Goal: Task Accomplishment & Management: Complete application form

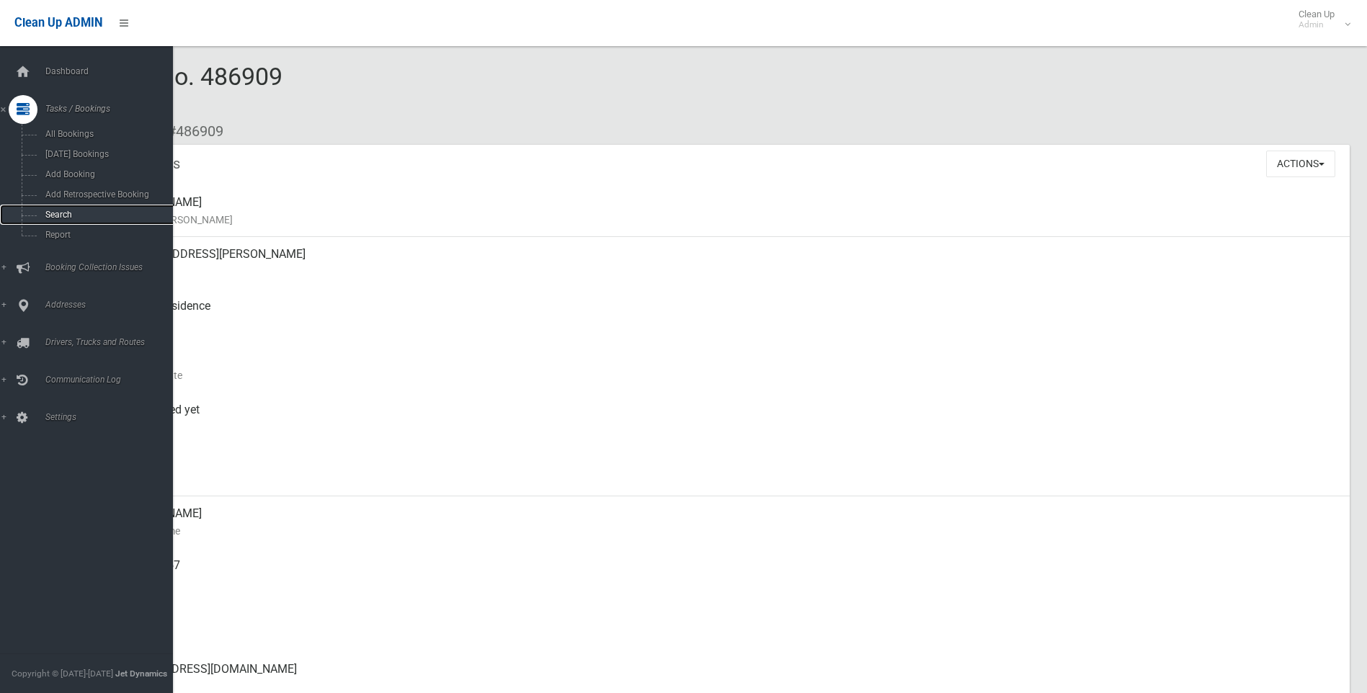
click at [59, 215] on span "Search" at bounding box center [106, 215] width 130 height 10
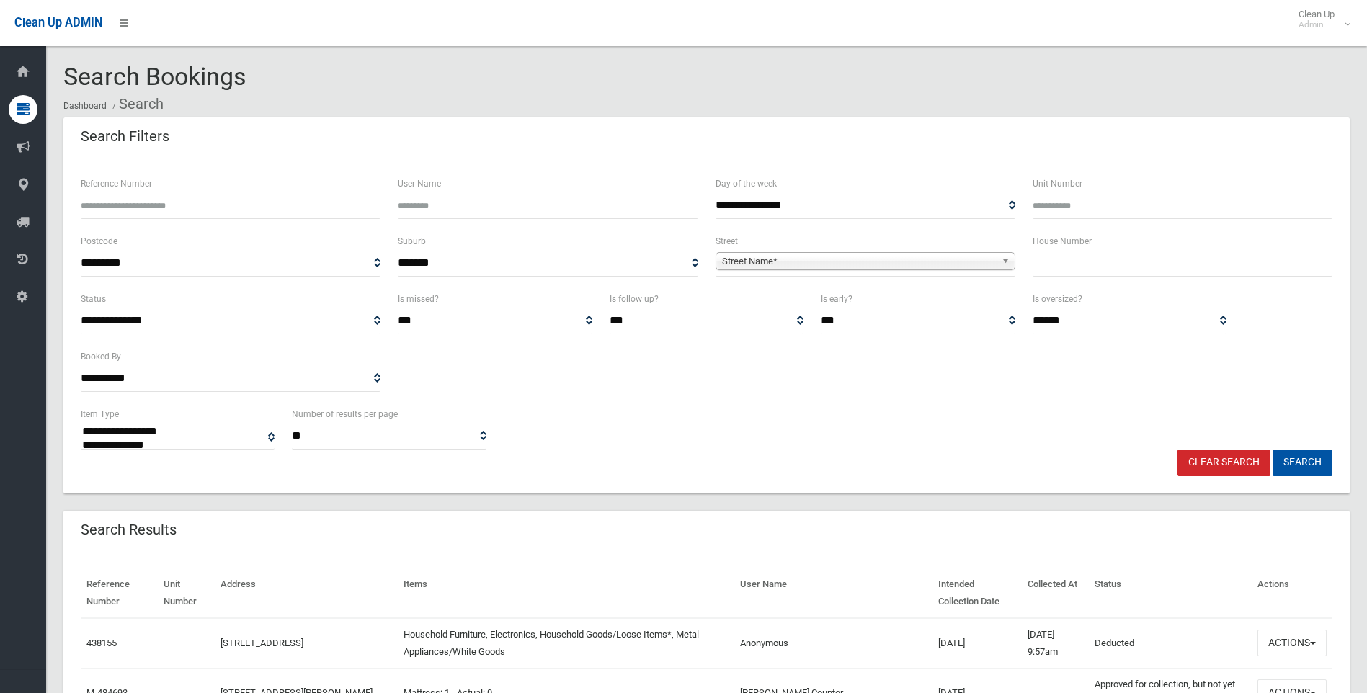
select select
click at [1088, 275] on input "text" at bounding box center [1183, 263] width 300 height 27
type input "**"
click at [893, 262] on span "Street Name*" at bounding box center [859, 261] width 274 height 17
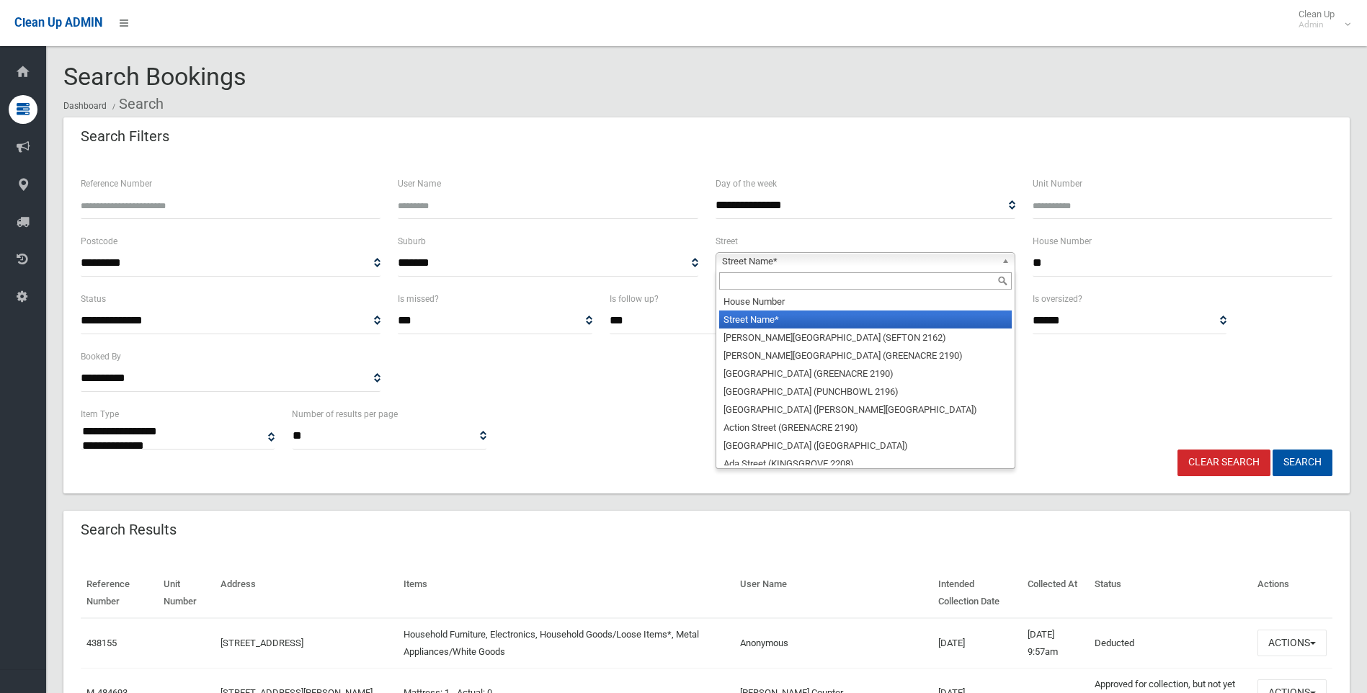
click at [819, 277] on input "text" at bounding box center [865, 280] width 293 height 17
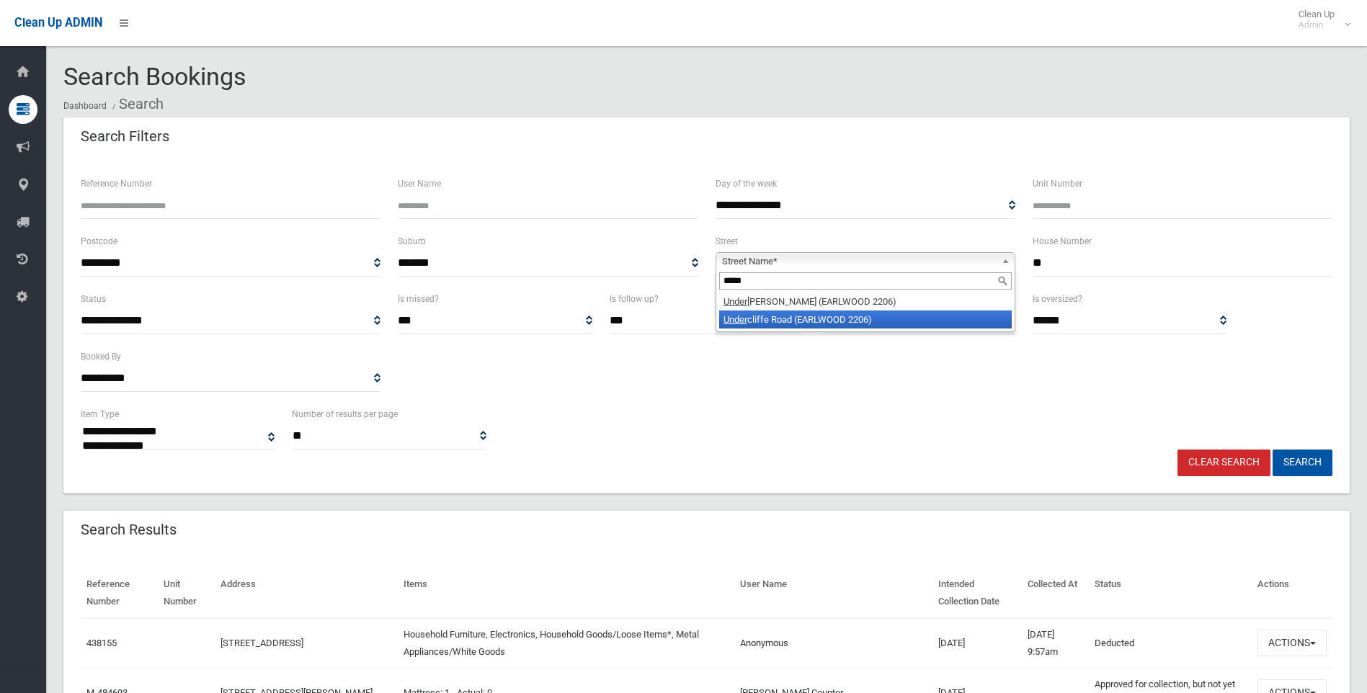
type input "*****"
click at [844, 317] on li "Under cliffe Road (EARLWOOD 2206)" at bounding box center [865, 320] width 293 height 18
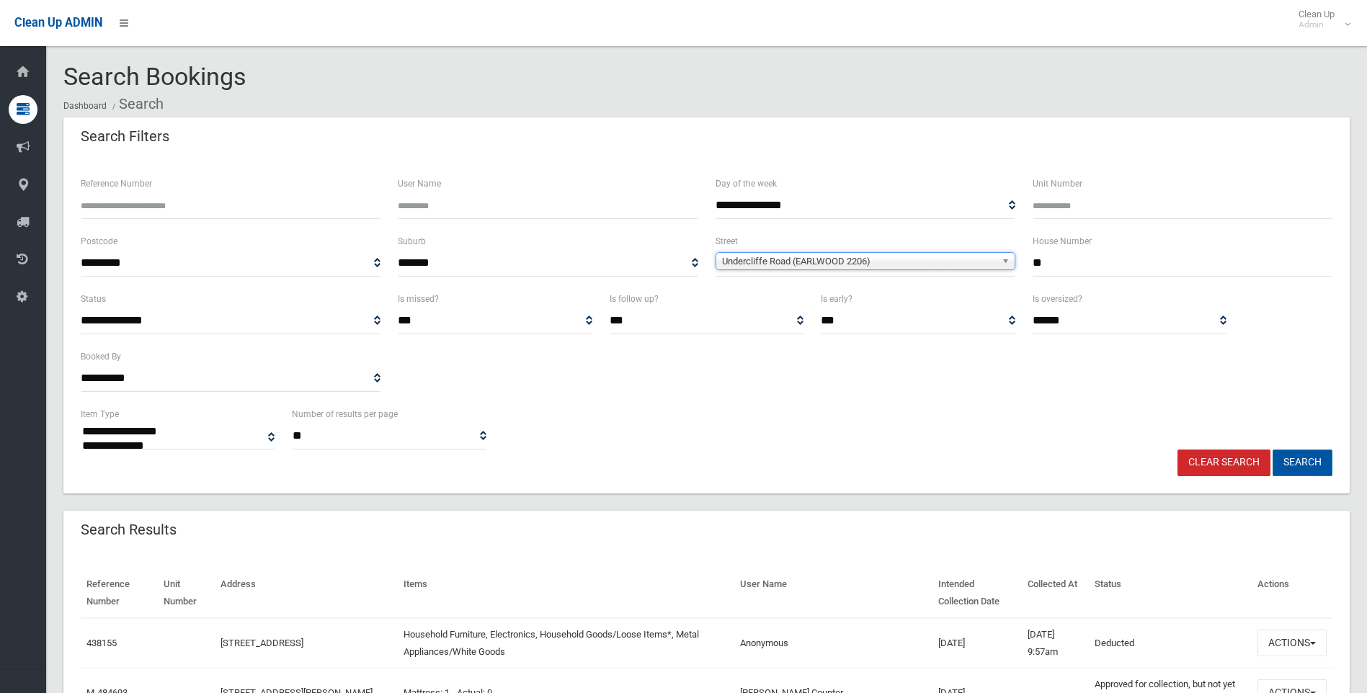
click at [1282, 455] on button "Search" at bounding box center [1302, 463] width 60 height 27
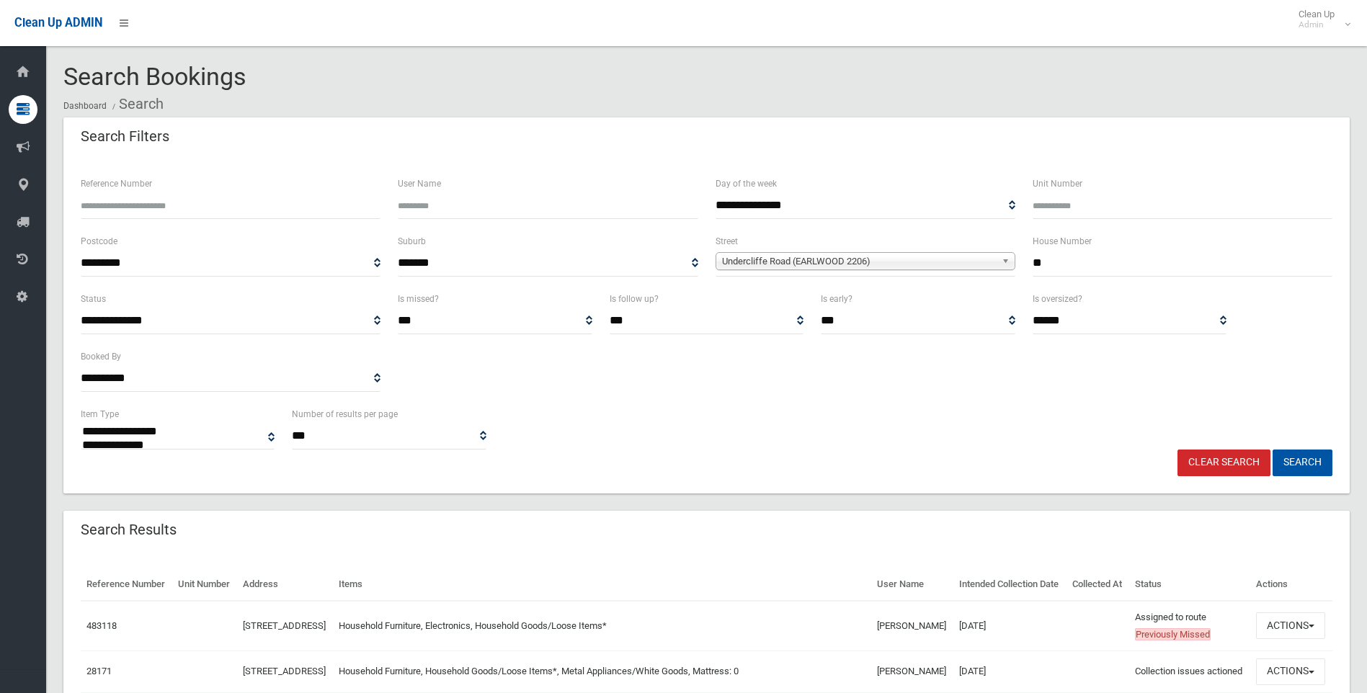
select select
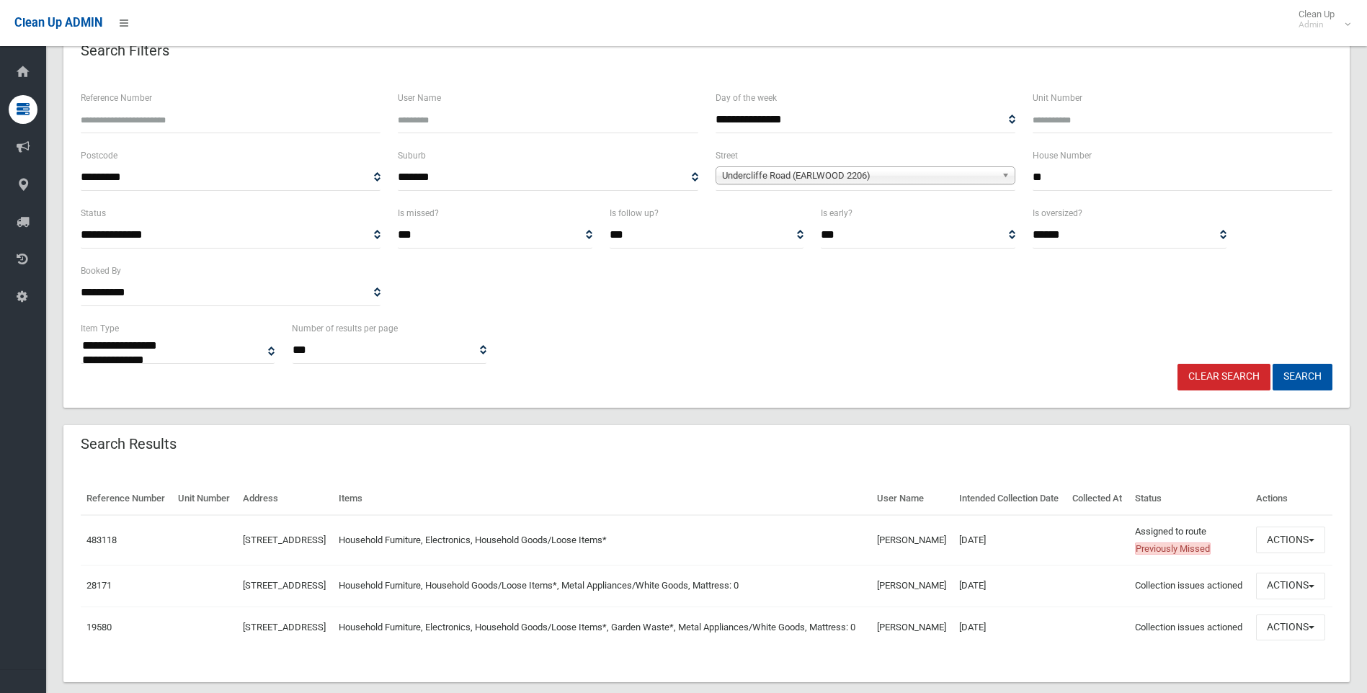
scroll to position [143, 0]
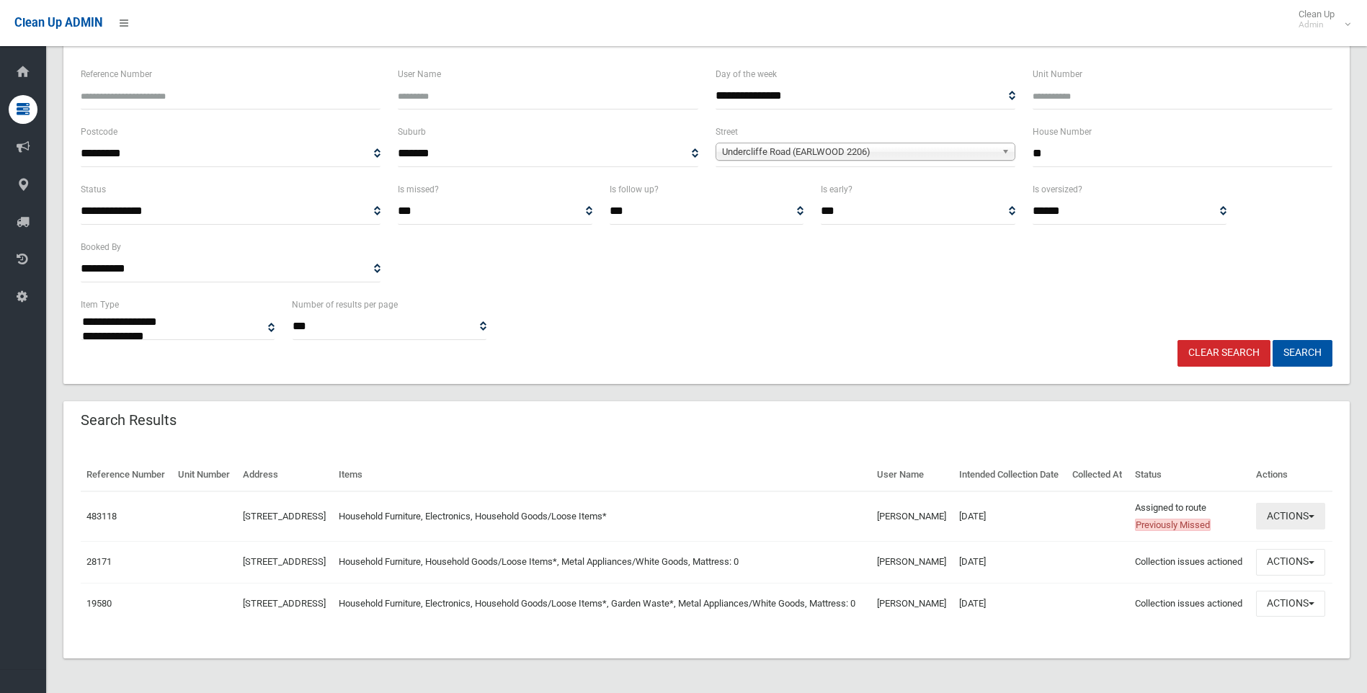
click at [1293, 503] on button "Actions" at bounding box center [1290, 516] width 69 height 27
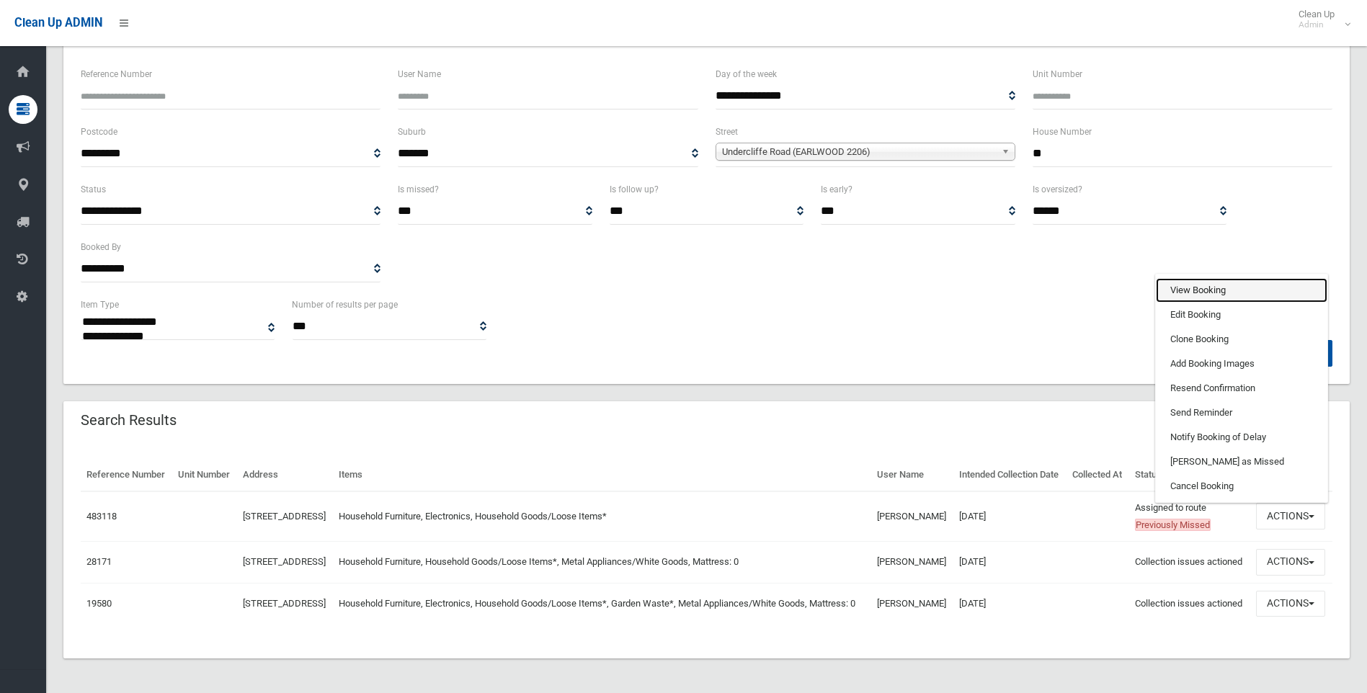
click at [1195, 282] on link "View Booking" at bounding box center [1241, 290] width 171 height 24
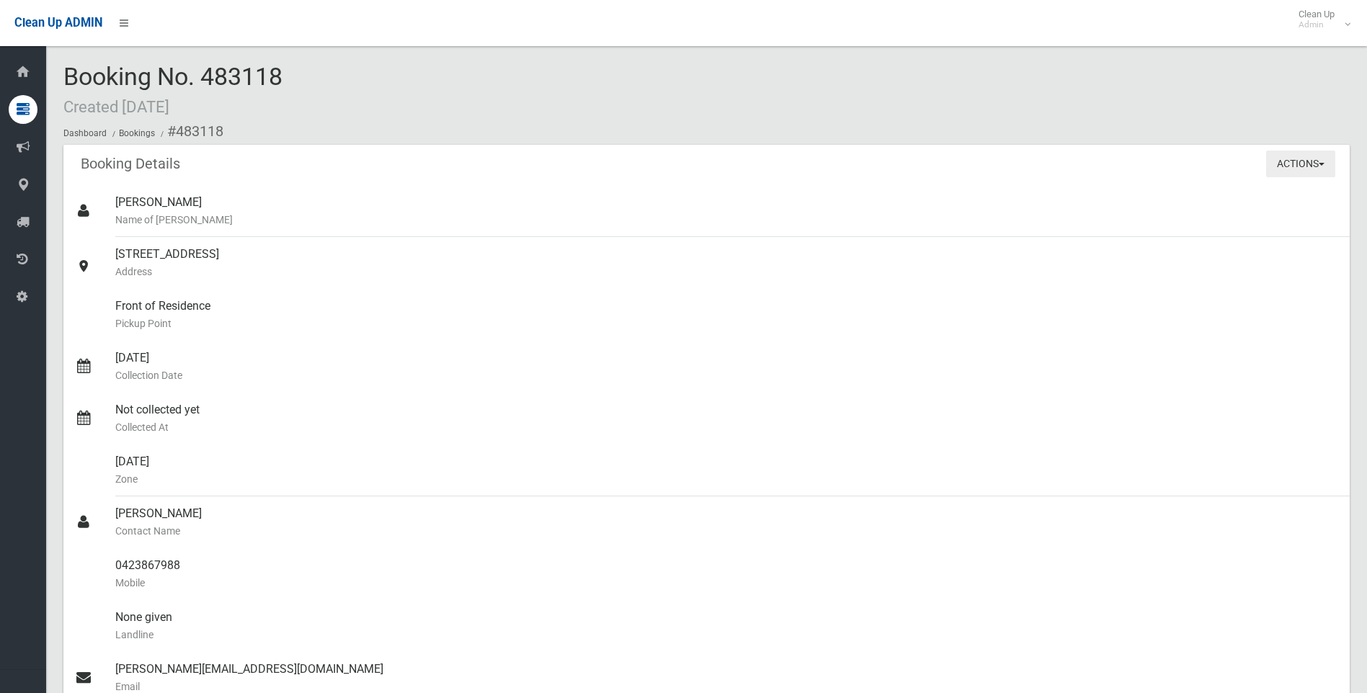
click at [1293, 152] on button "Actions" at bounding box center [1300, 164] width 69 height 27
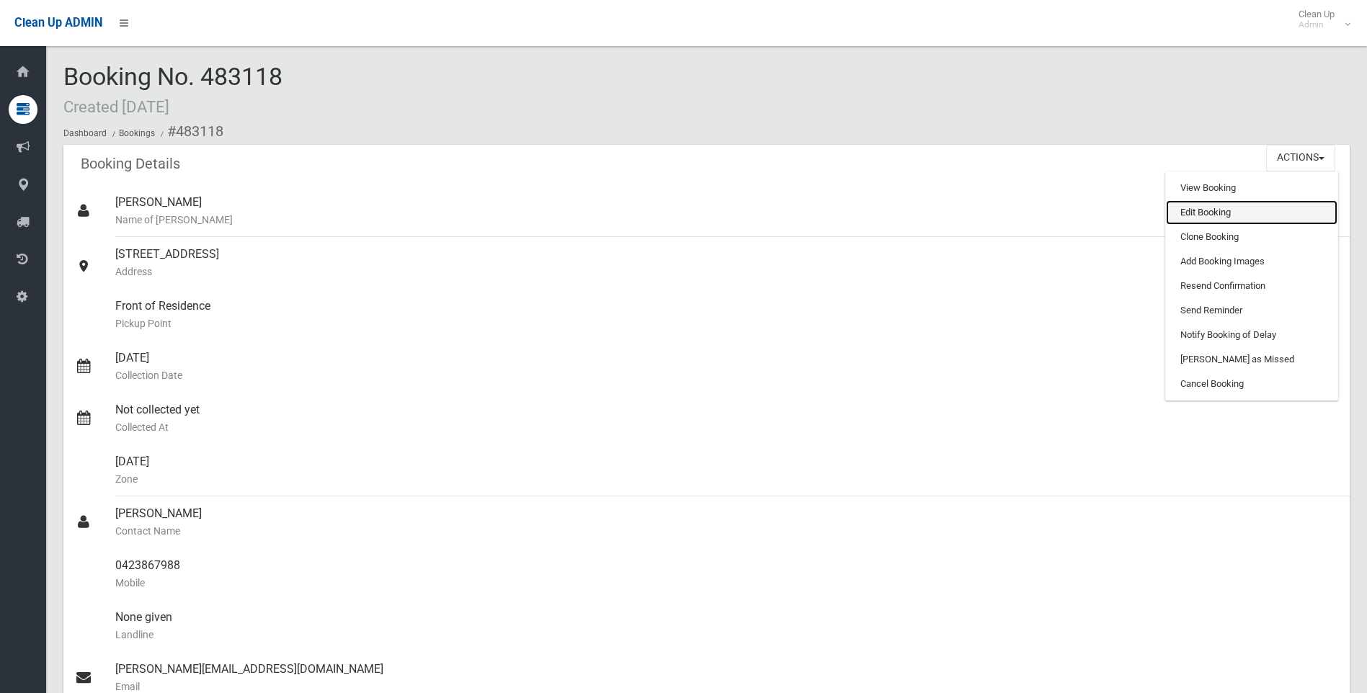
click at [1213, 217] on link "Edit Booking" at bounding box center [1251, 212] width 171 height 24
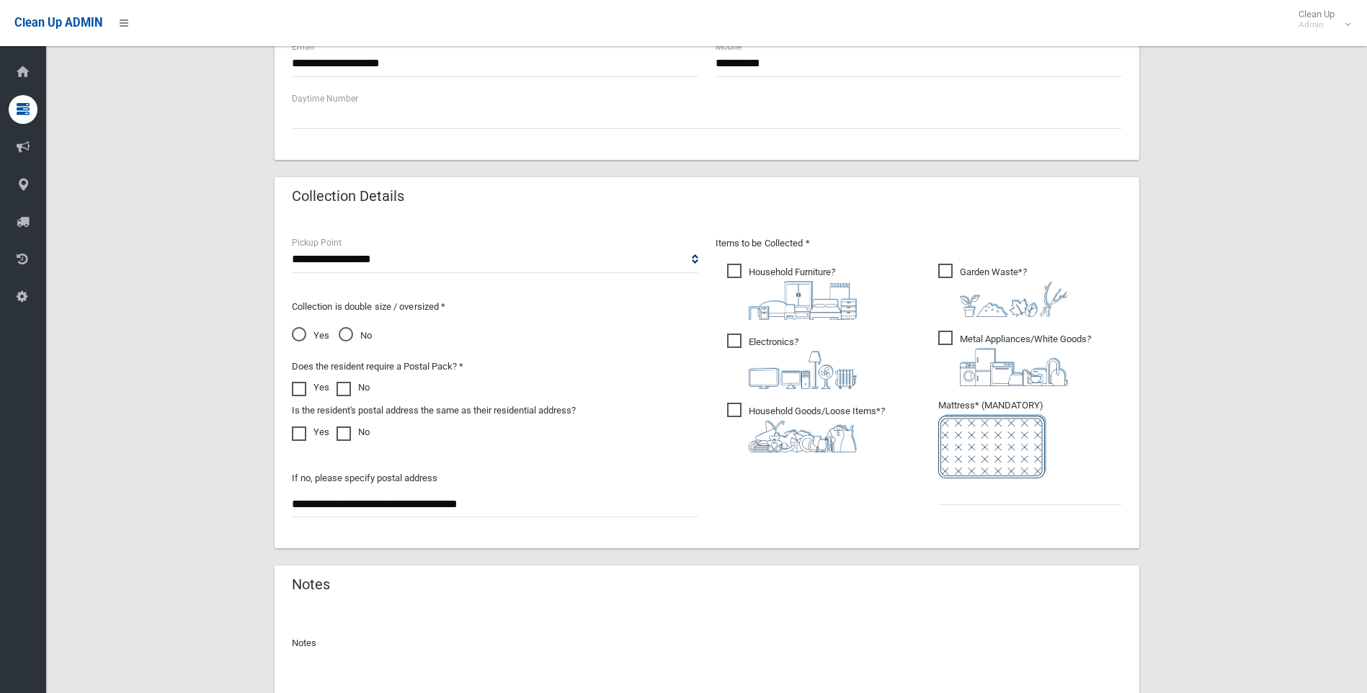
scroll to position [793, 0]
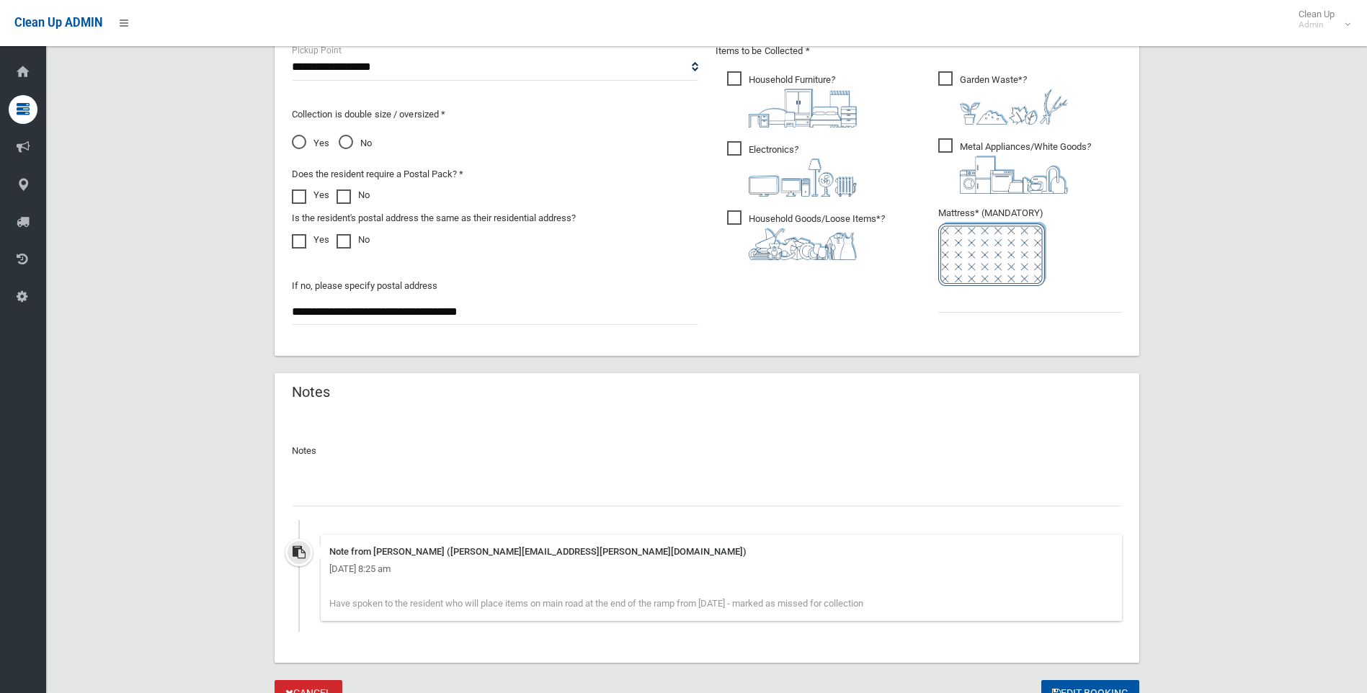
click at [424, 494] on input "text" at bounding box center [707, 493] width 830 height 27
paste input "**********"
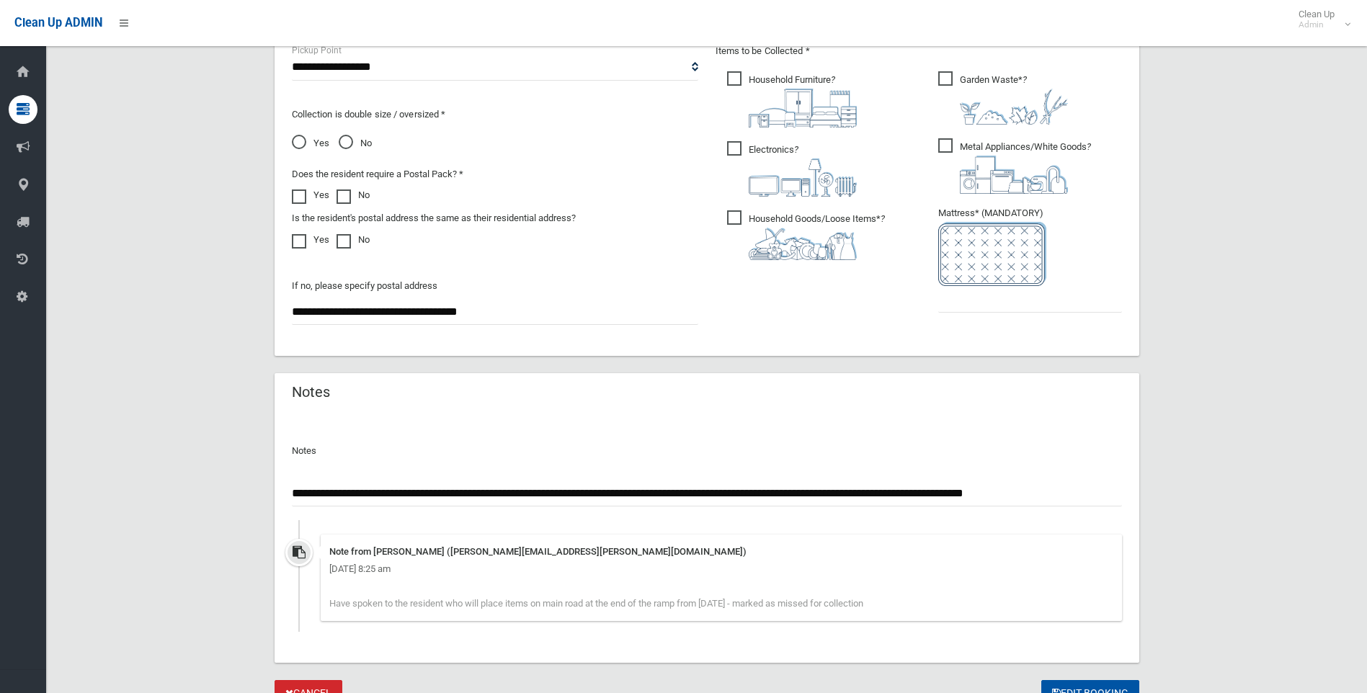
type input "**********"
click at [995, 300] on input "text" at bounding box center [1030, 299] width 184 height 27
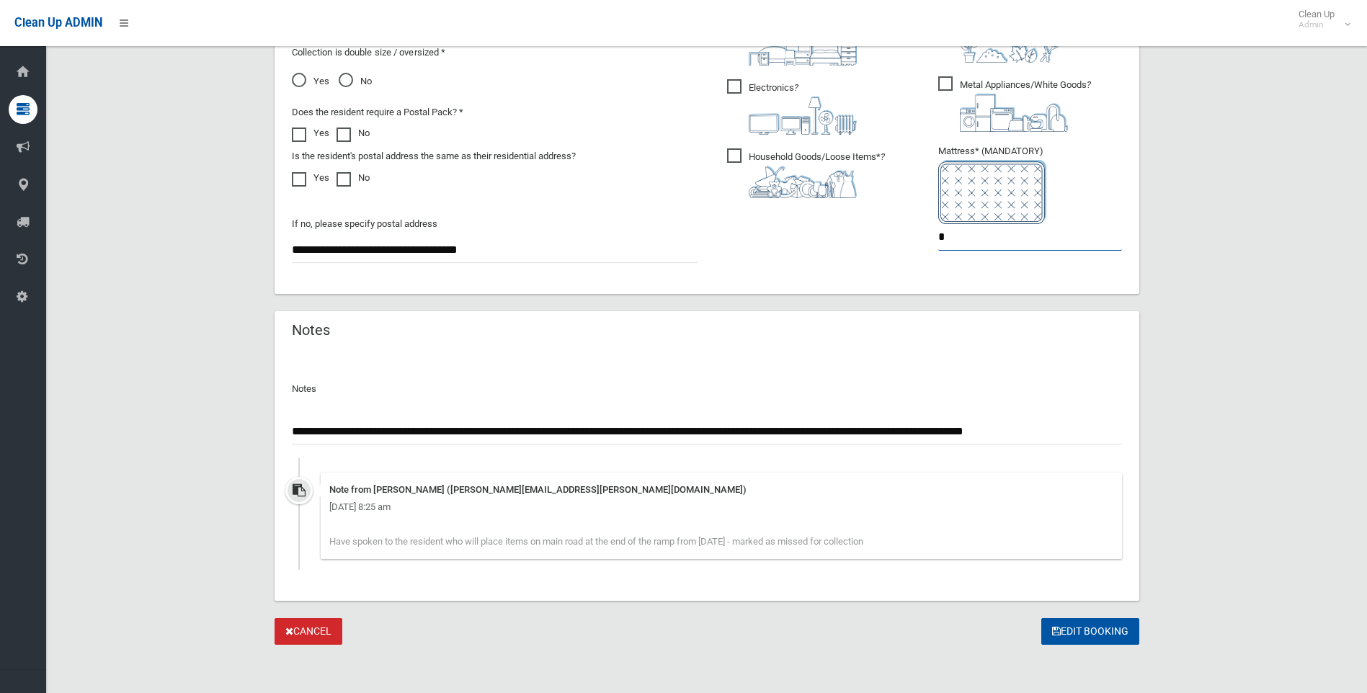
scroll to position [858, 0]
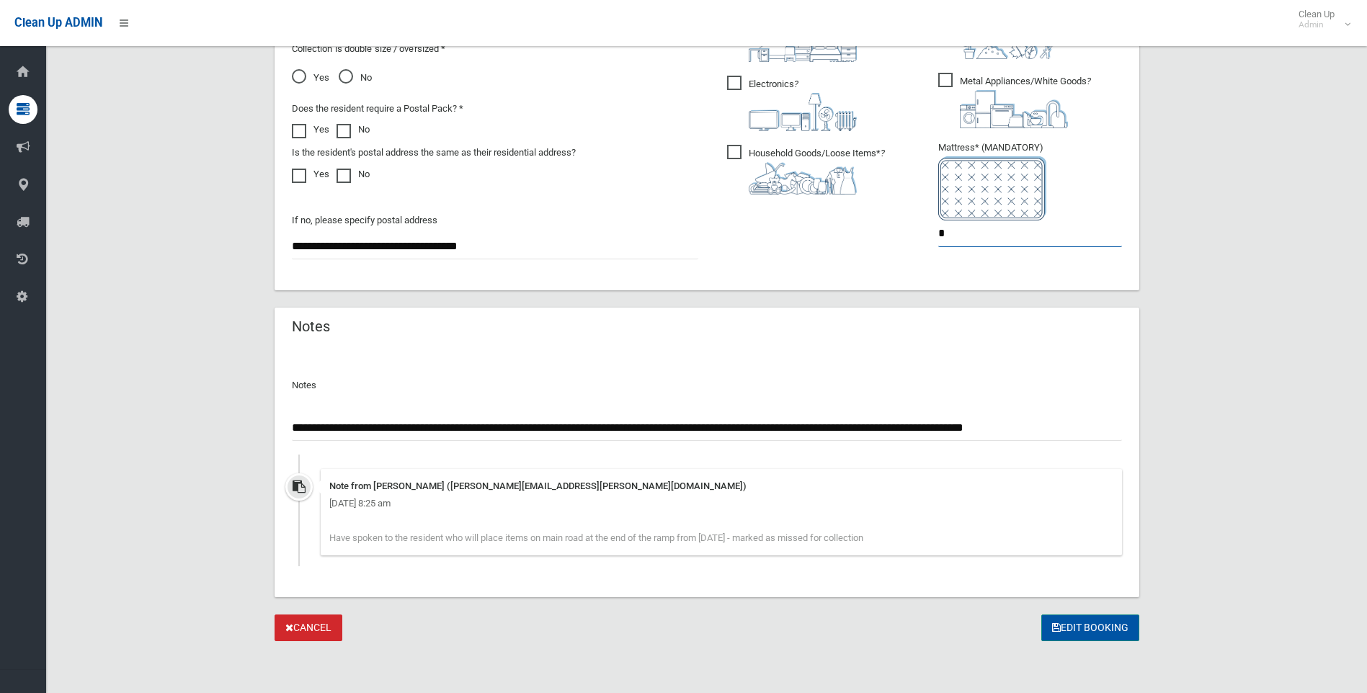
type input "*"
click at [1073, 629] on button "Edit Booking" at bounding box center [1090, 628] width 98 height 27
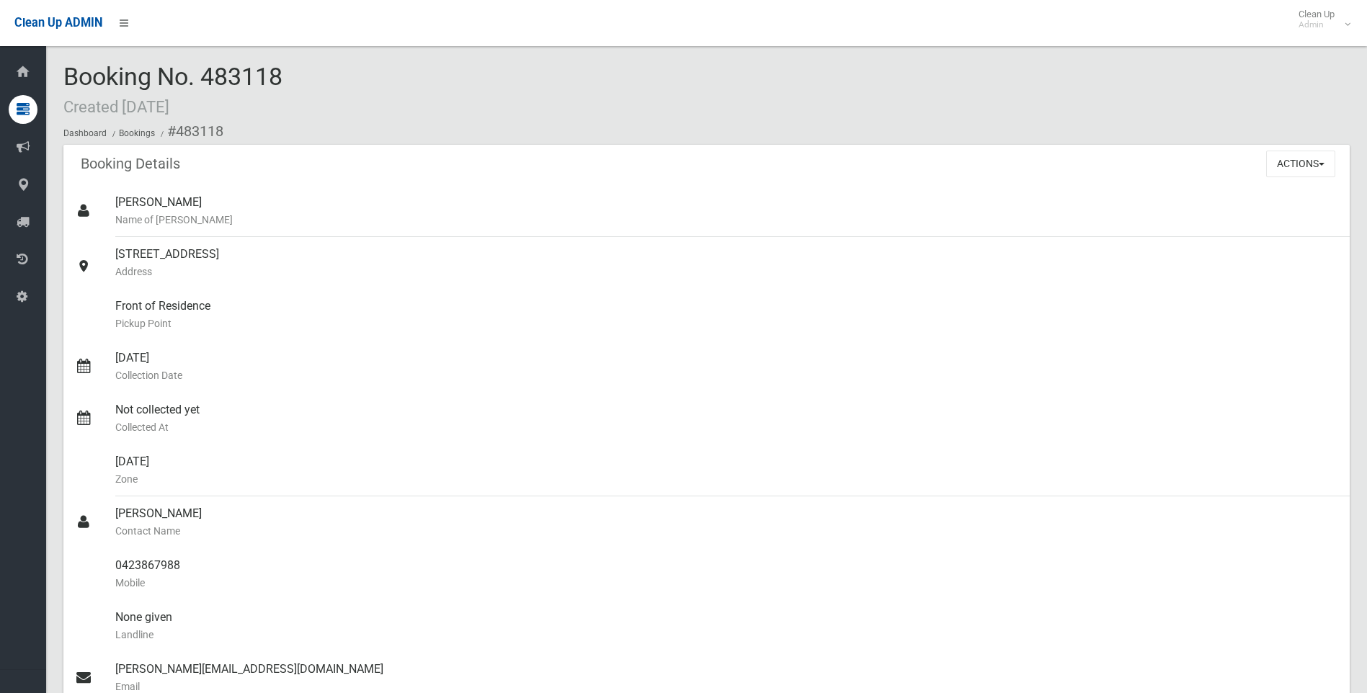
drag, startPoint x: 233, startPoint y: 76, endPoint x: 70, endPoint y: 76, distance: 162.8
click at [70, 76] on div "Booking No. 483118 Created [DATE] Dashboard Bookings #483118" at bounding box center [706, 103] width 1286 height 81
copy span "Booking No. 483118"
drag, startPoint x: 359, startPoint y: 251, endPoint x: 115, endPoint y: 251, distance: 243.5
click at [115, 251] on div "[STREET_ADDRESS] Address" at bounding box center [726, 263] width 1223 height 52
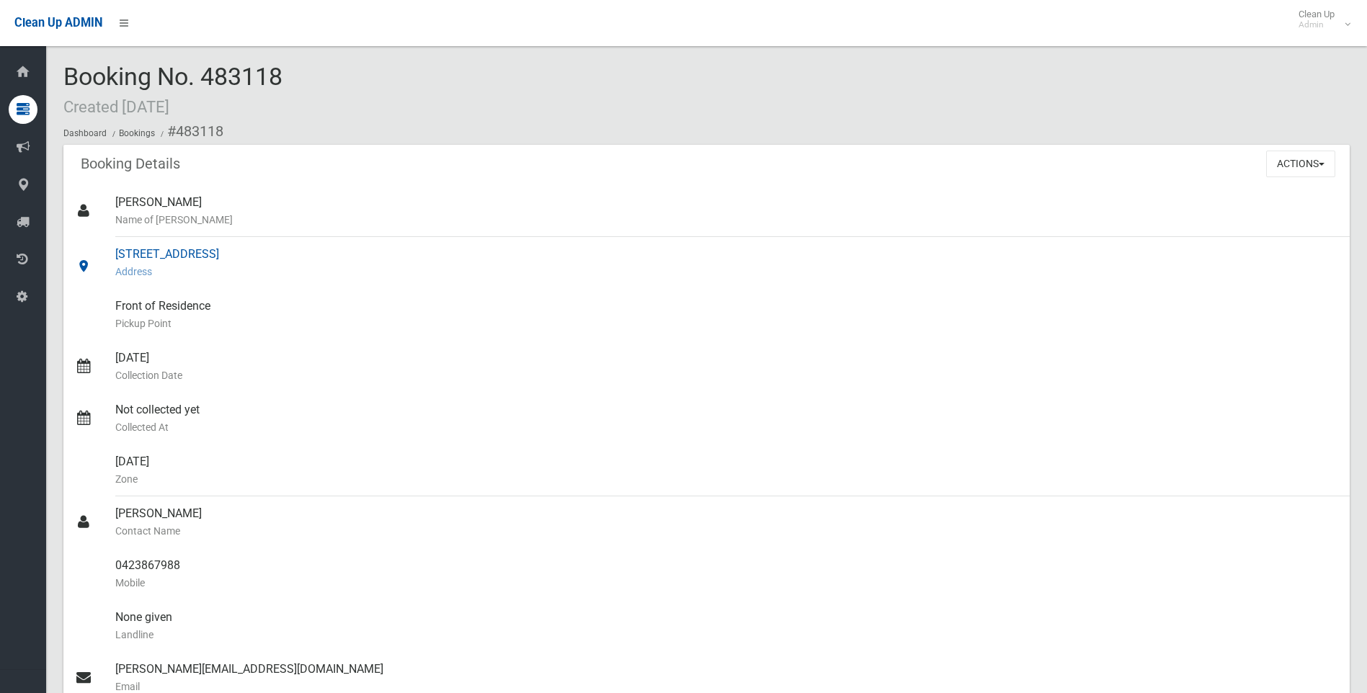
copy div "[STREET_ADDRESS]"
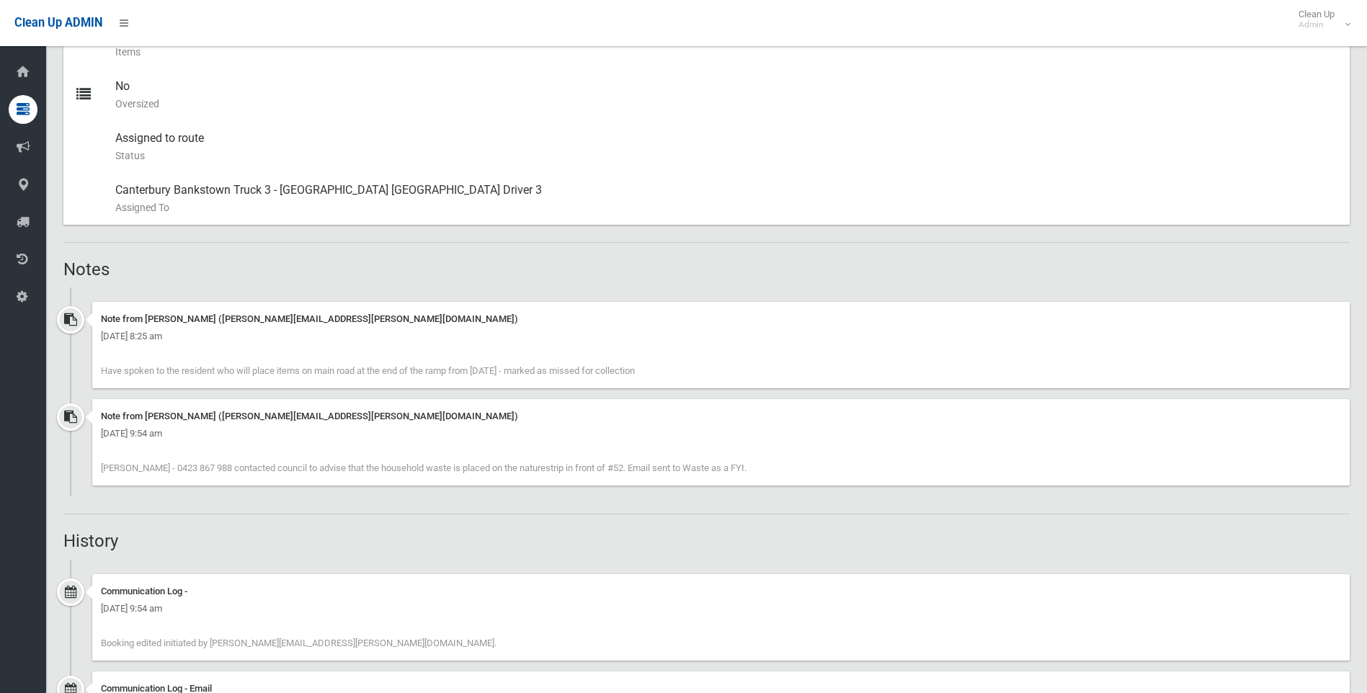
scroll to position [721, 0]
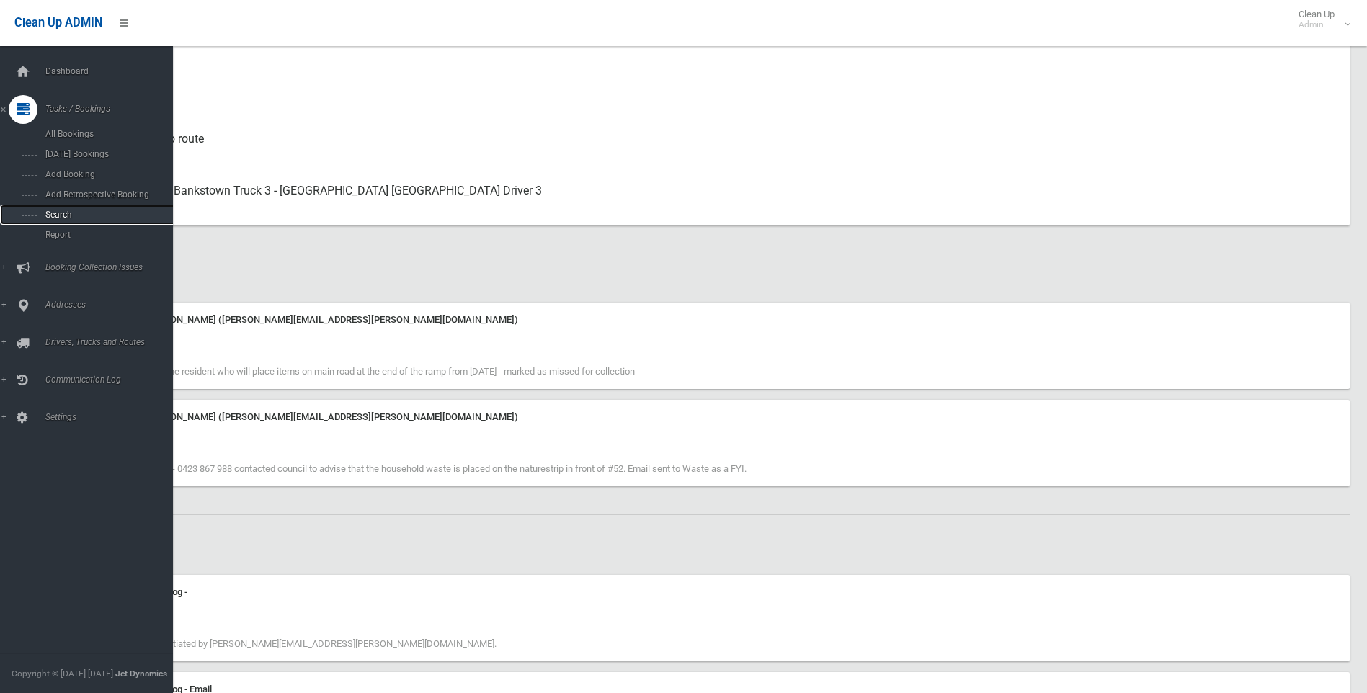
click at [67, 214] on span "Search" at bounding box center [106, 215] width 130 height 10
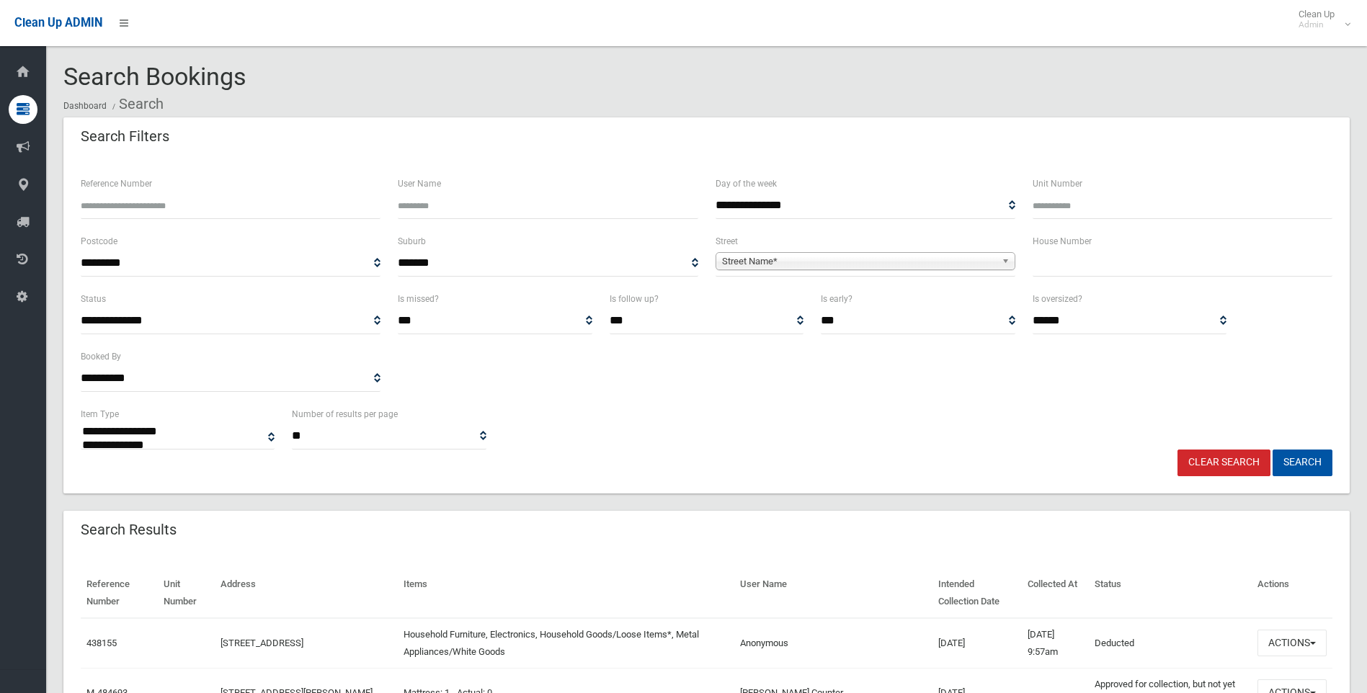
select select
click at [1062, 268] on input "text" at bounding box center [1183, 263] width 300 height 27
type input "**"
click at [916, 267] on span "Street Name*" at bounding box center [859, 261] width 274 height 17
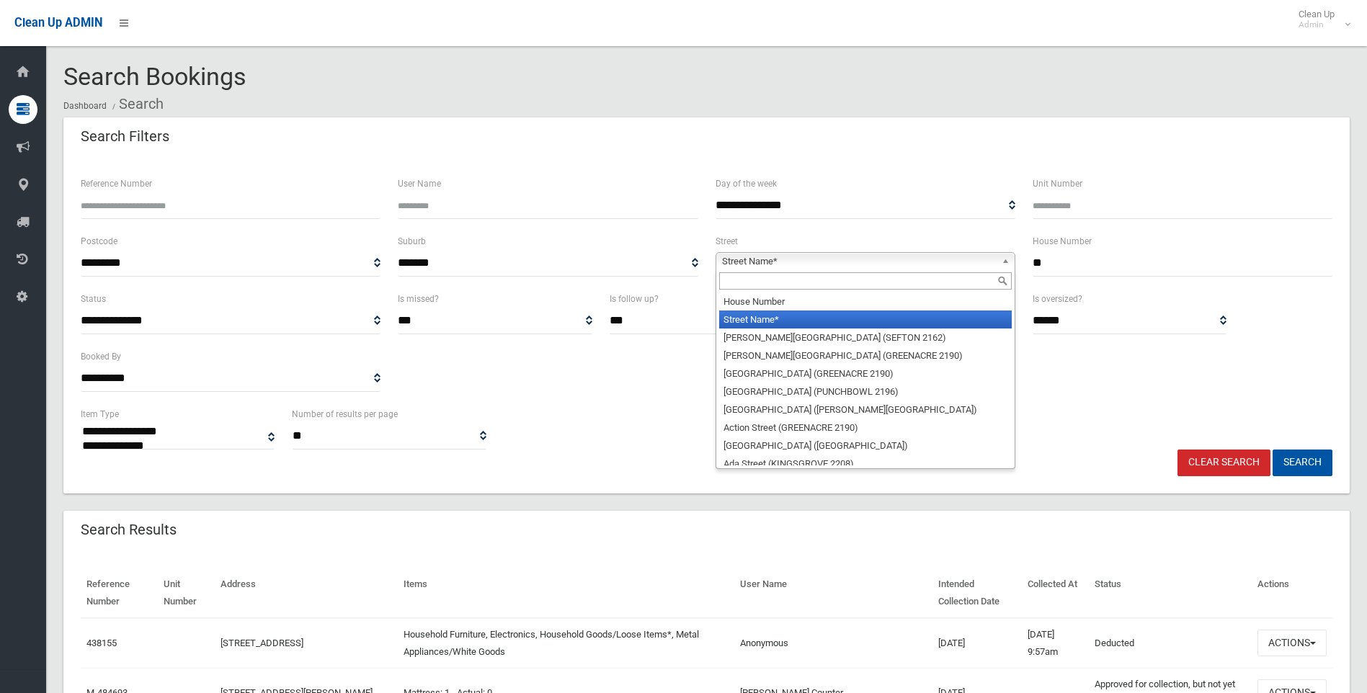
click at [808, 283] on input "text" at bounding box center [865, 280] width 293 height 17
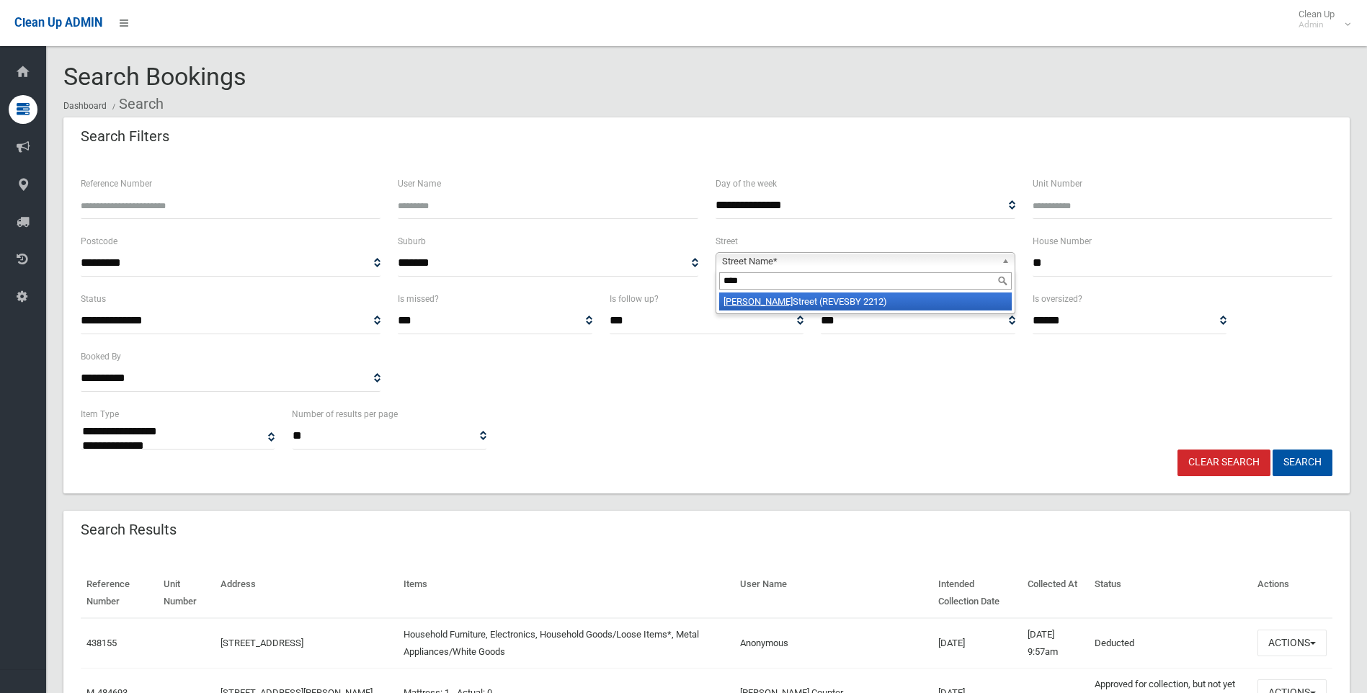
type input "****"
click at [821, 298] on li "Vega Street (REVESBY 2212)" at bounding box center [865, 302] width 293 height 18
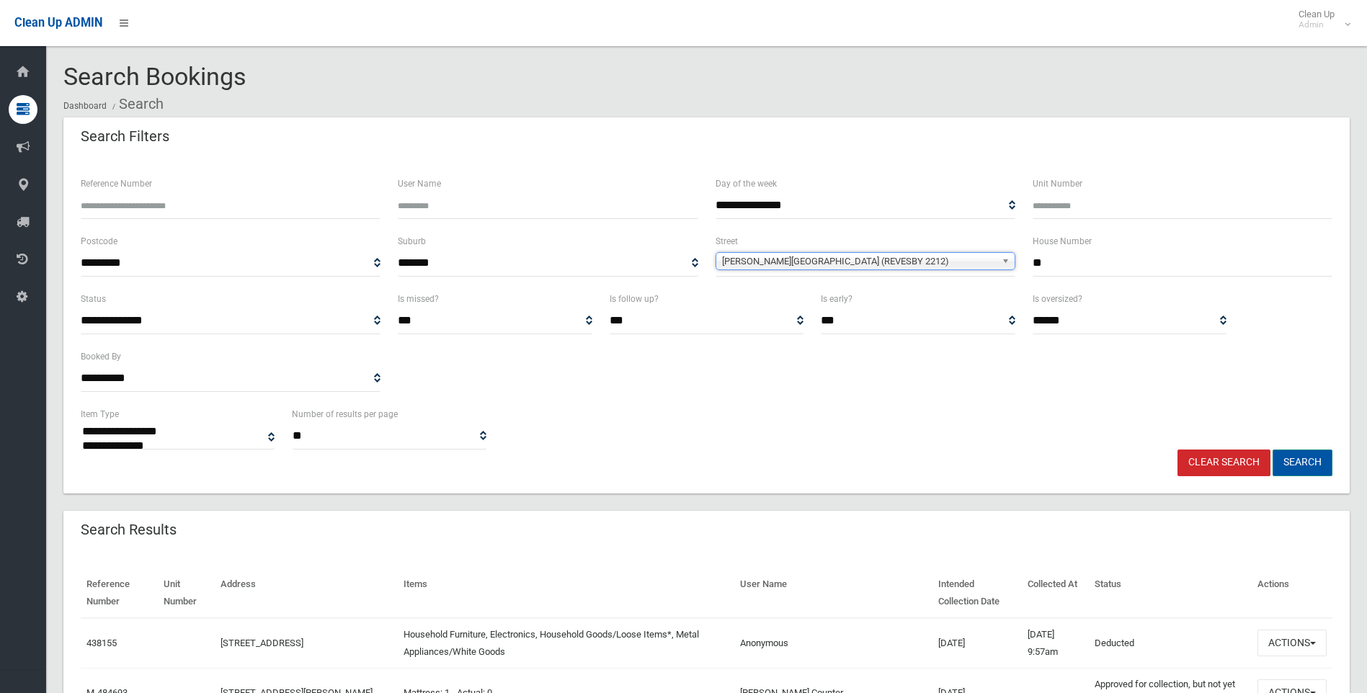
click at [1278, 460] on button "Search" at bounding box center [1302, 463] width 60 height 27
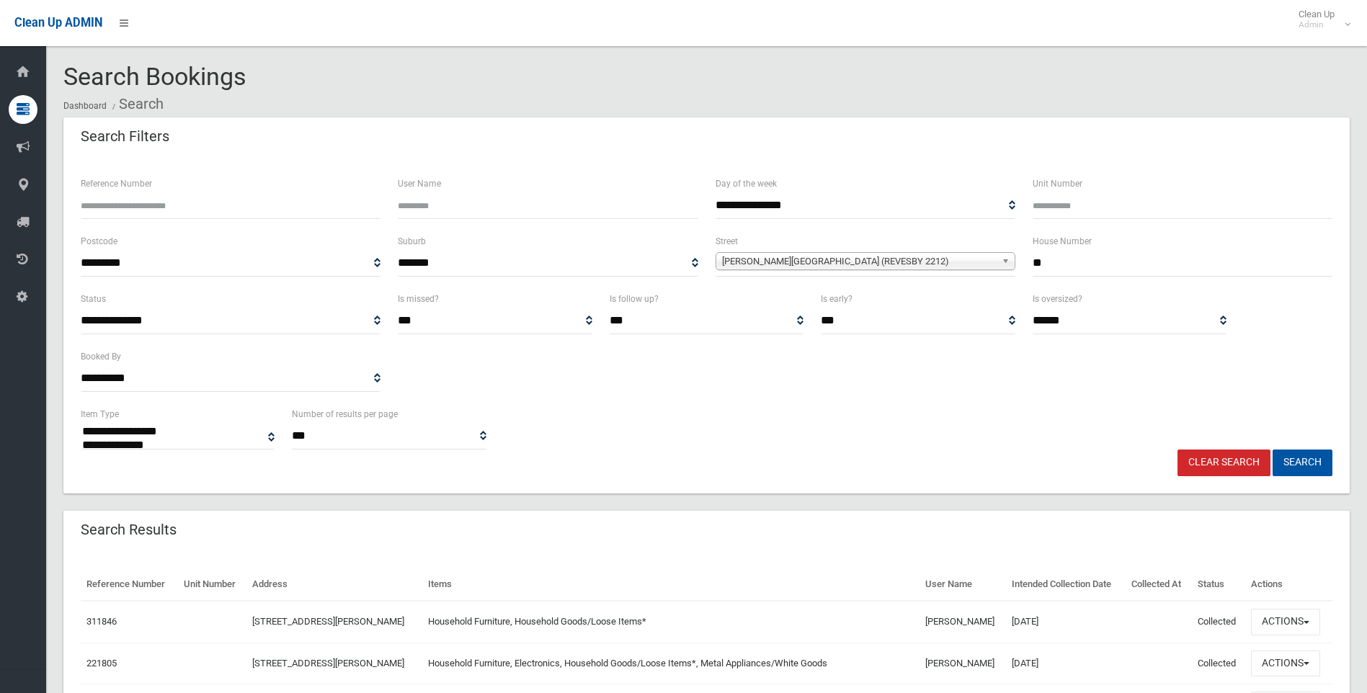
select select
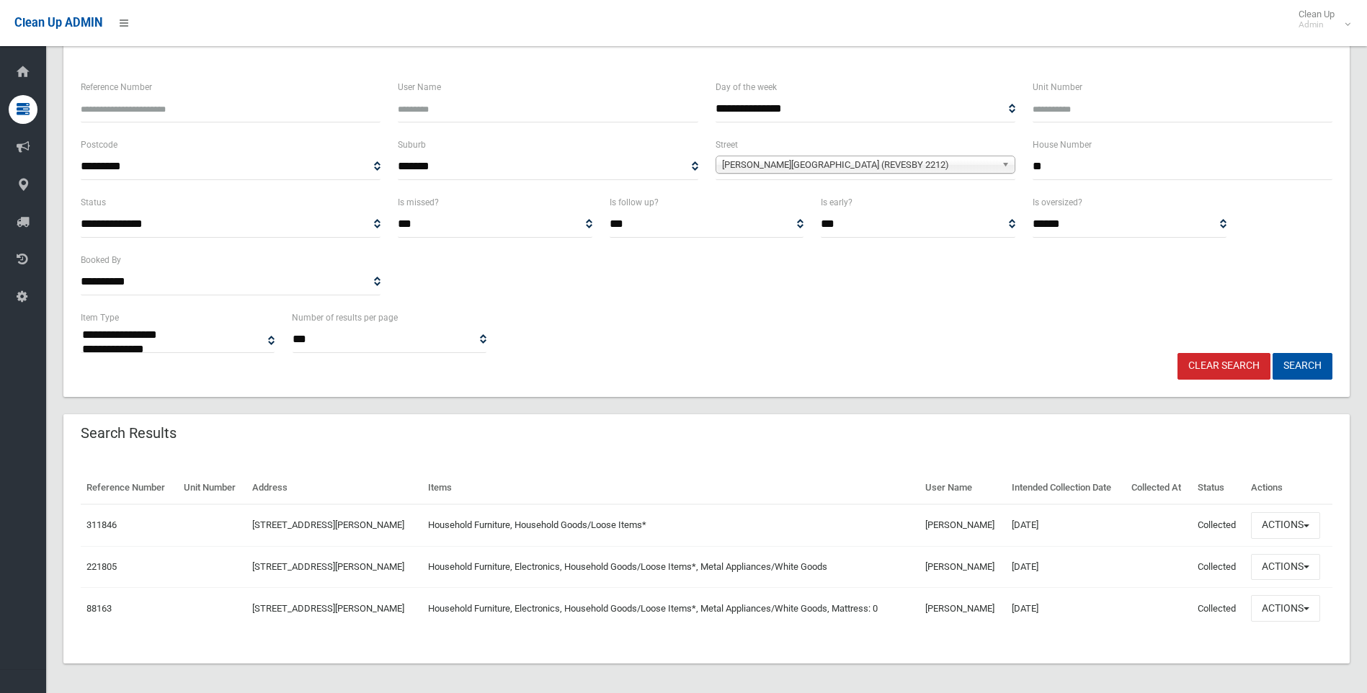
scroll to position [102, 0]
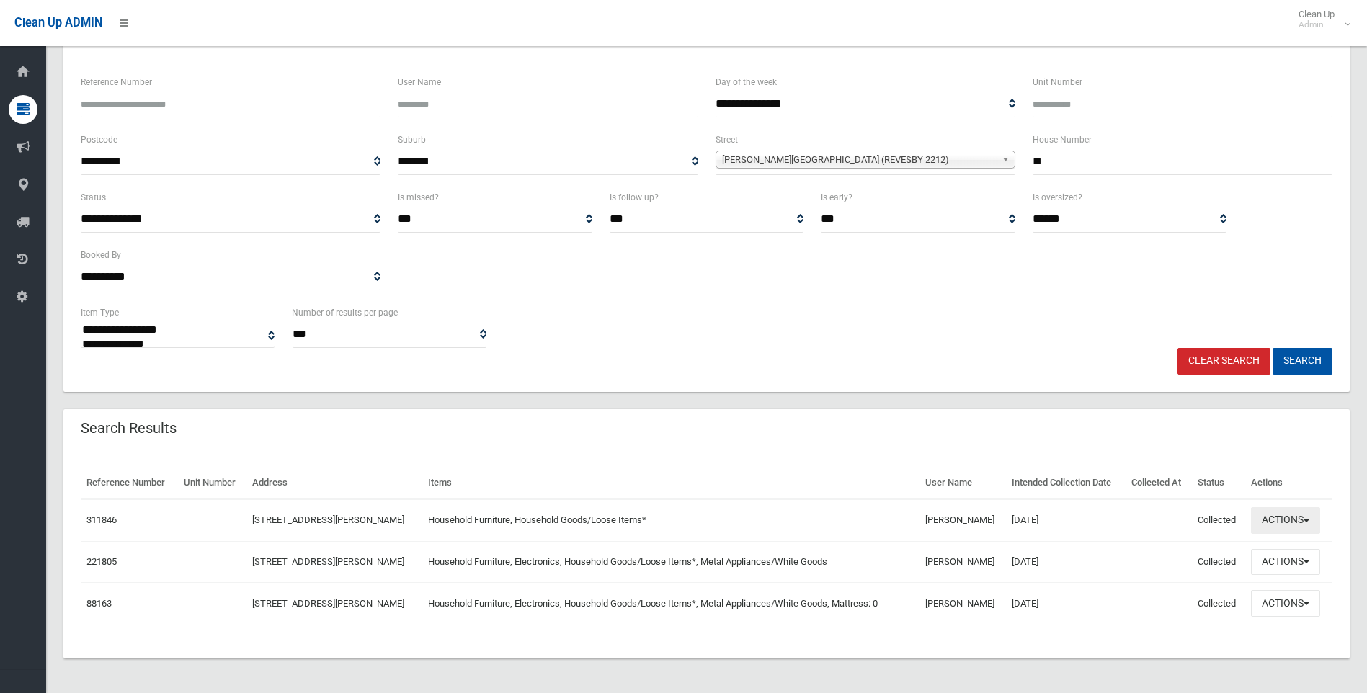
click at [1311, 518] on button "Actions" at bounding box center [1285, 520] width 69 height 27
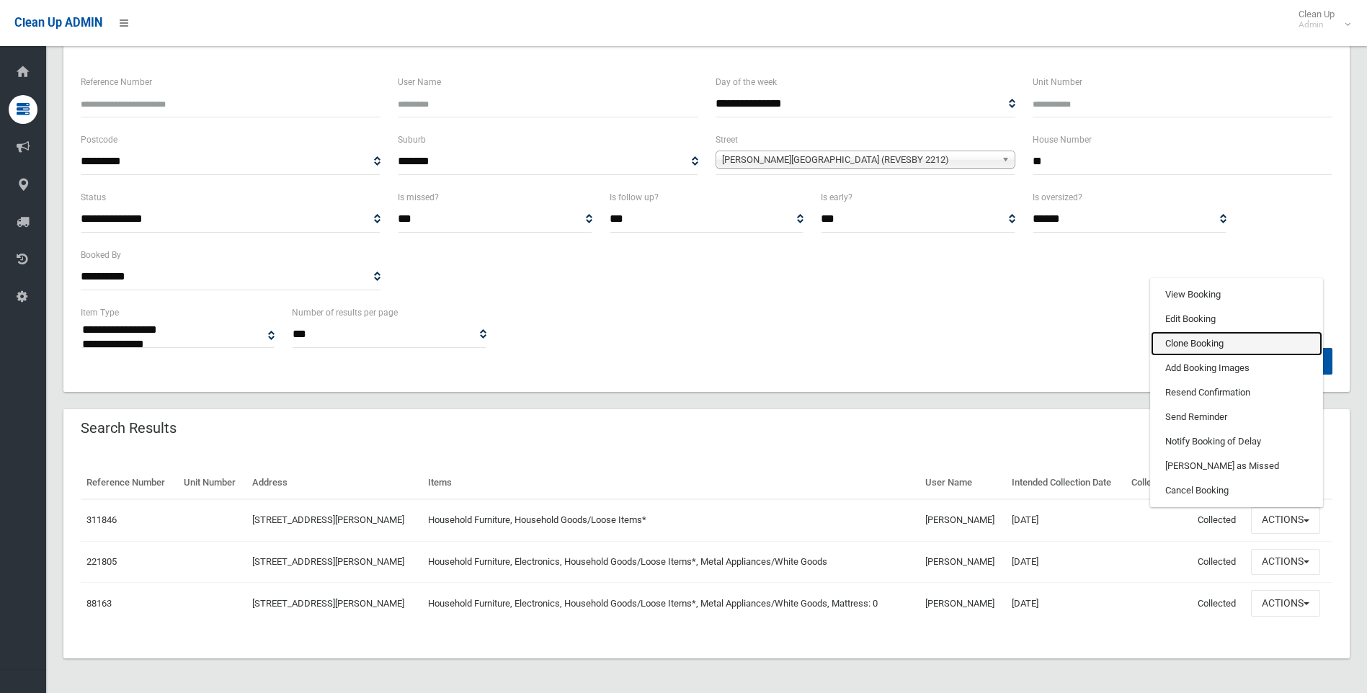
click at [1226, 344] on link "Clone Booking" at bounding box center [1236, 343] width 171 height 24
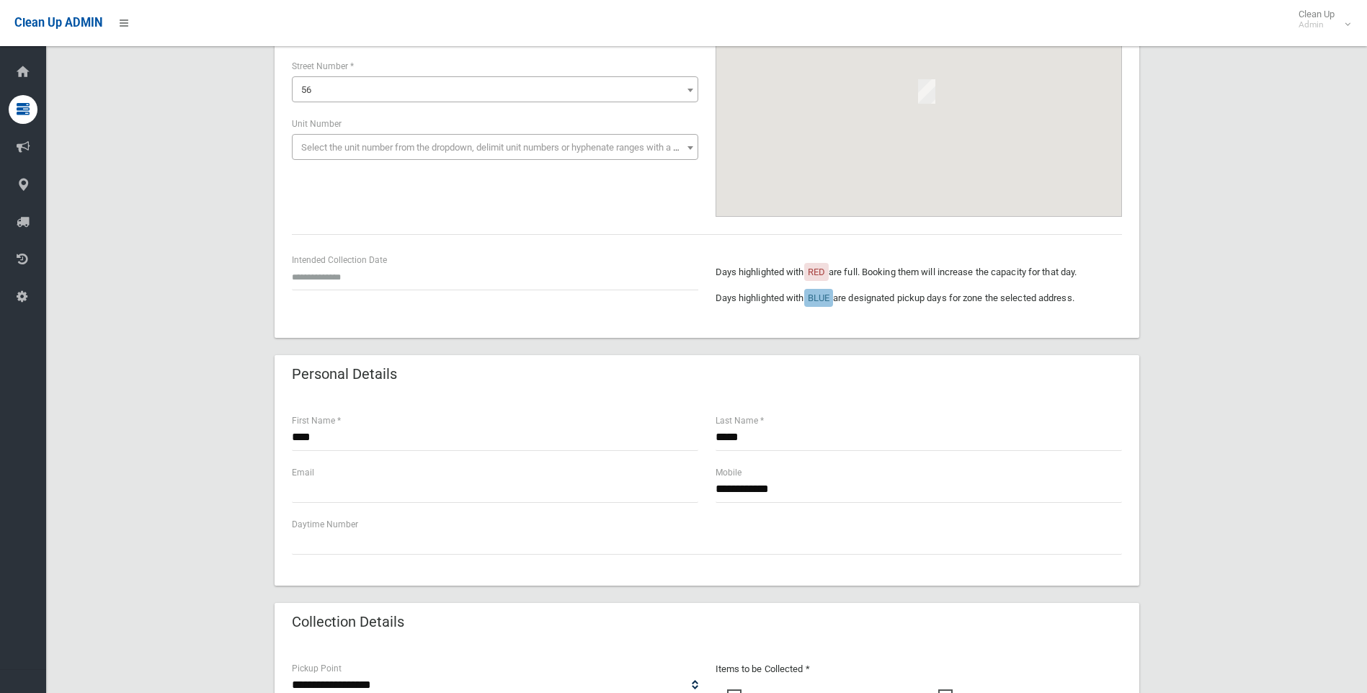
scroll to position [360, 0]
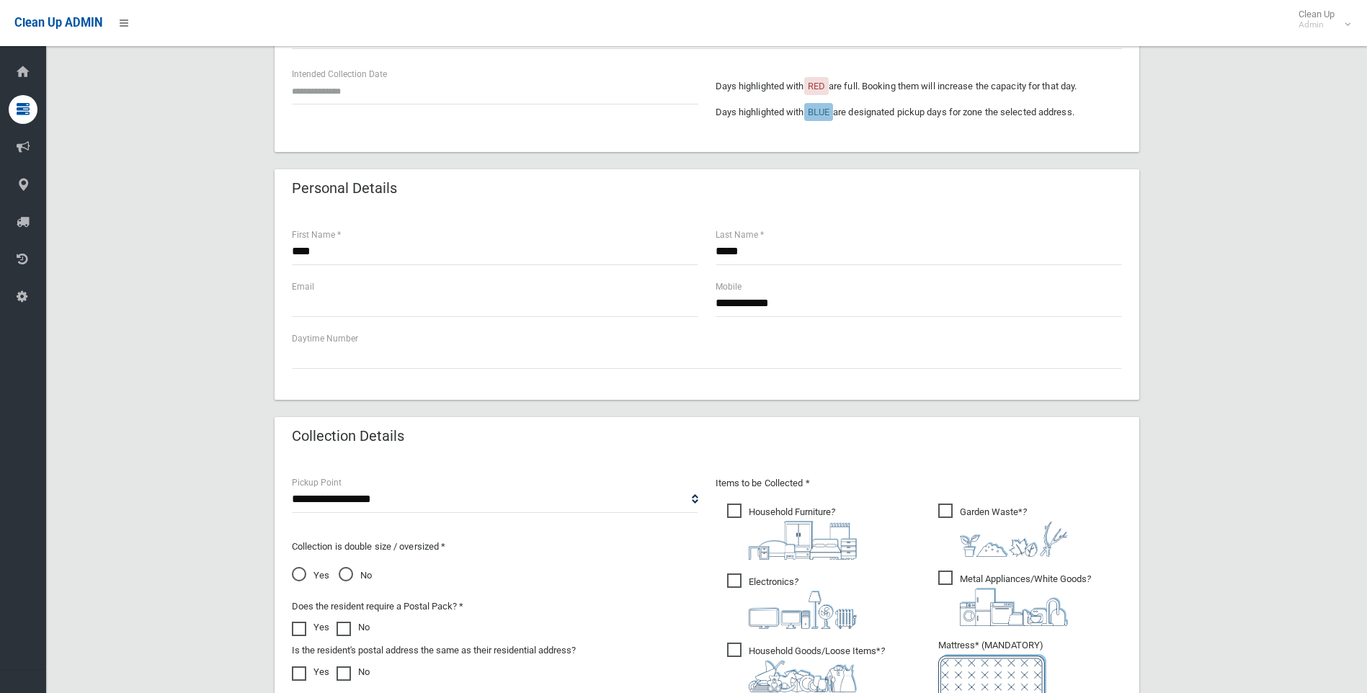
click at [737, 571] on label "Electronics ?" at bounding box center [792, 600] width 130 height 58
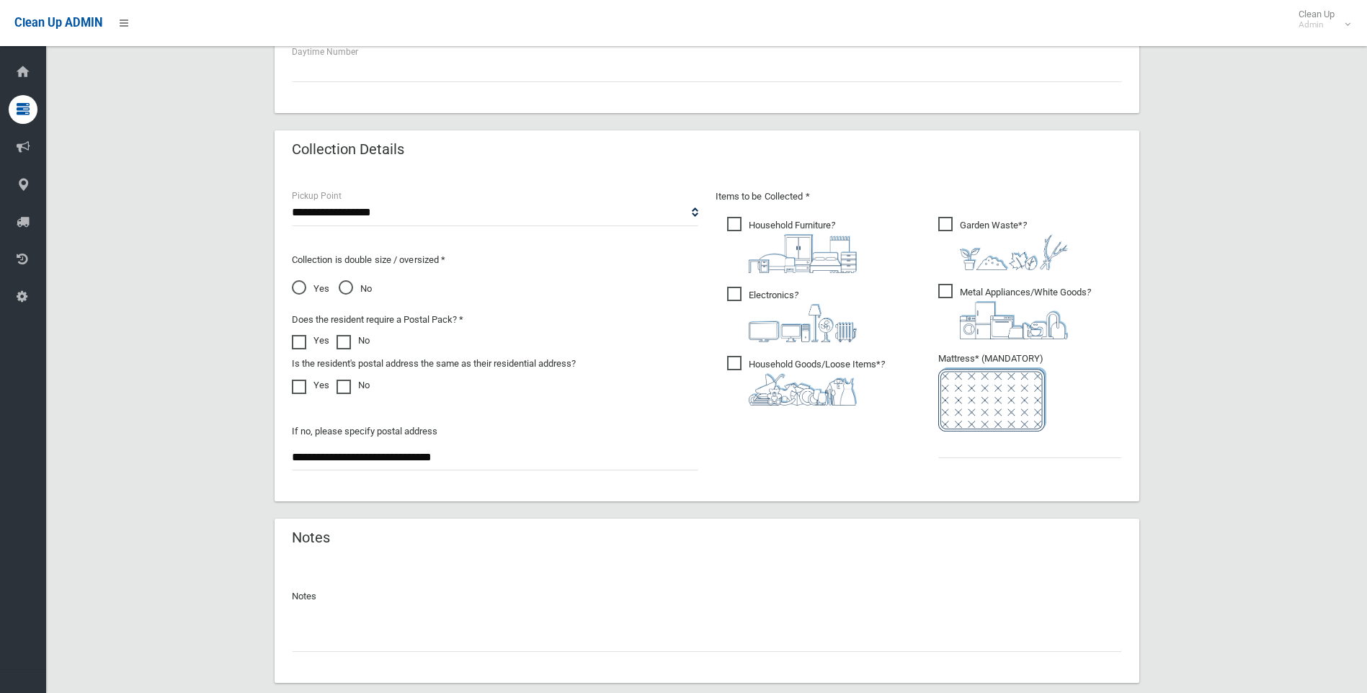
scroll to position [648, 0]
drag, startPoint x: 950, startPoint y: 291, endPoint x: 951, endPoint y: 269, distance: 22.3
click at [950, 290] on span "Metal Appliances/White Goods ?" at bounding box center [1014, 309] width 153 height 55
click at [955, 233] on span "Garden Waste* ?" at bounding box center [1003, 241] width 130 height 53
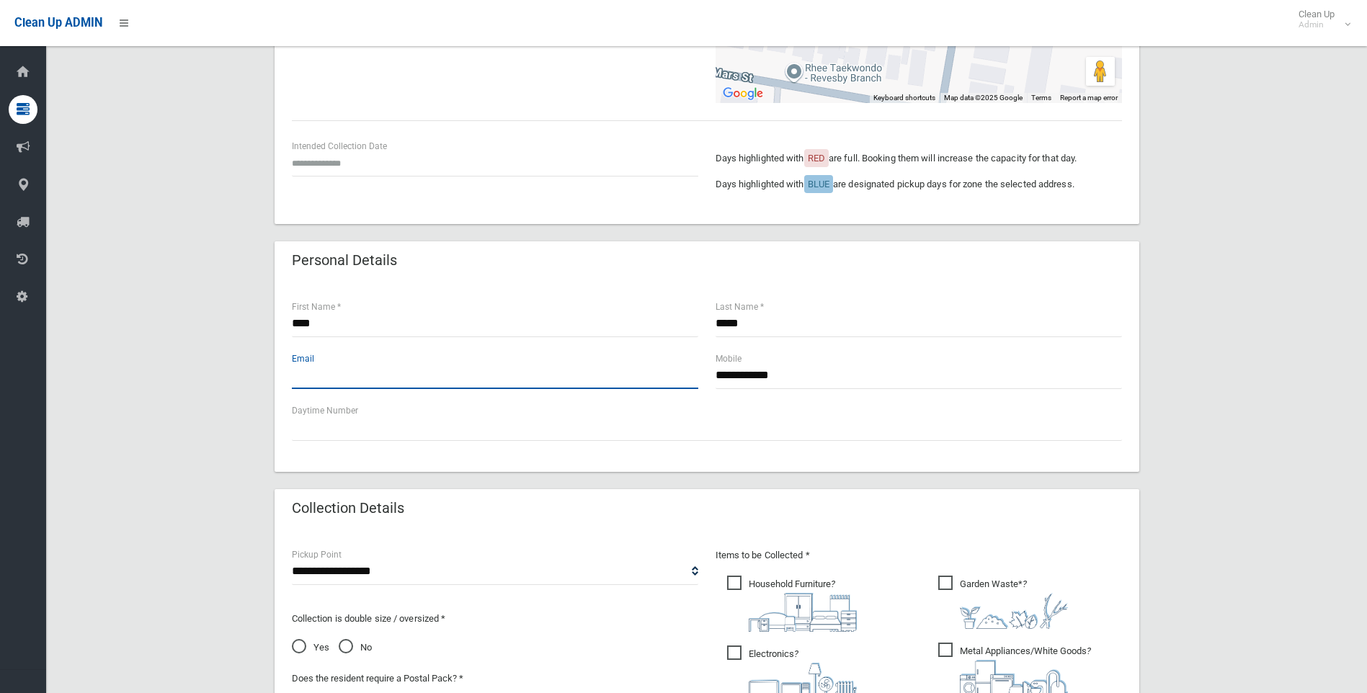
click at [513, 383] on input "text" at bounding box center [495, 375] width 406 height 27
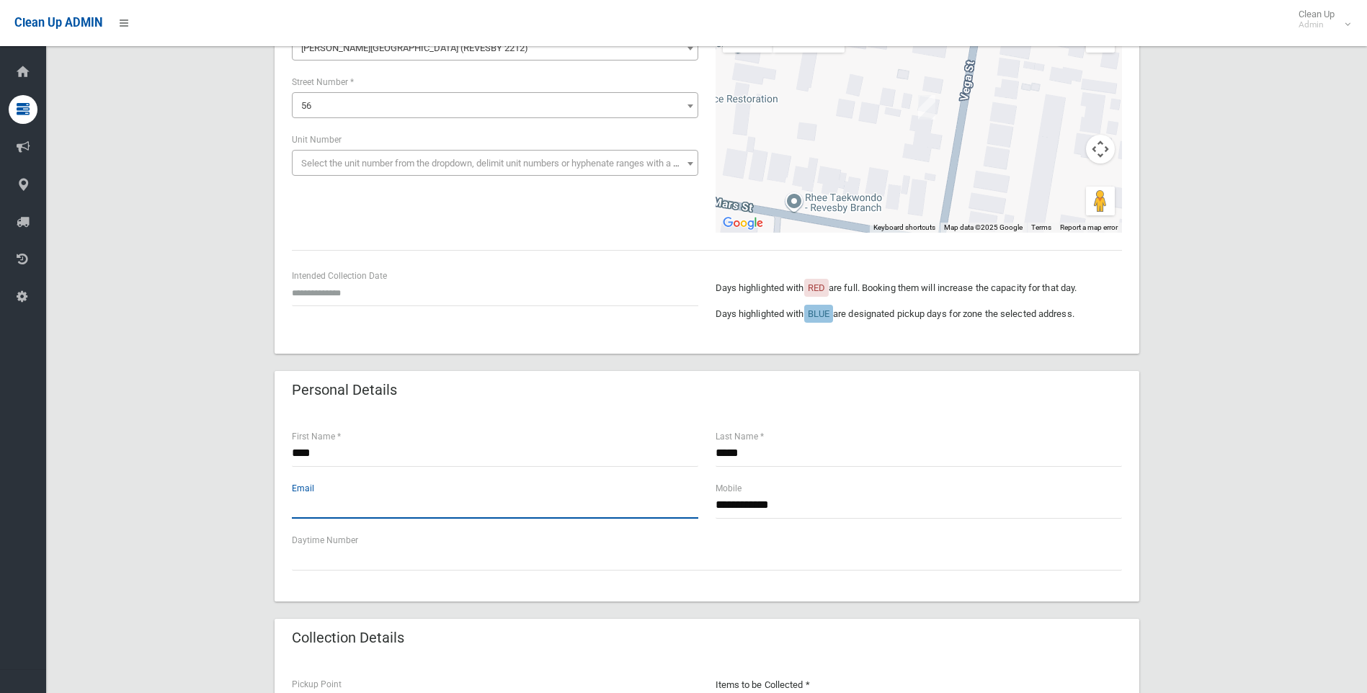
scroll to position [144, 0]
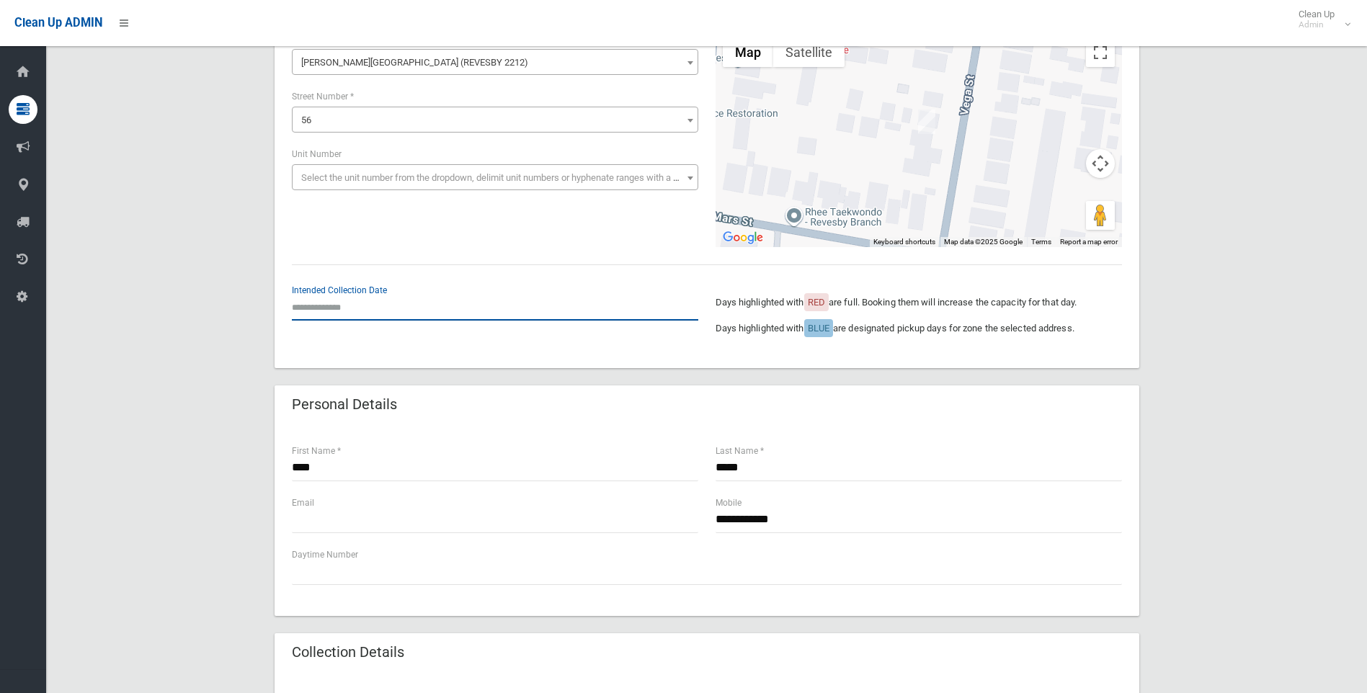
click at [316, 303] on input "text" at bounding box center [495, 307] width 406 height 27
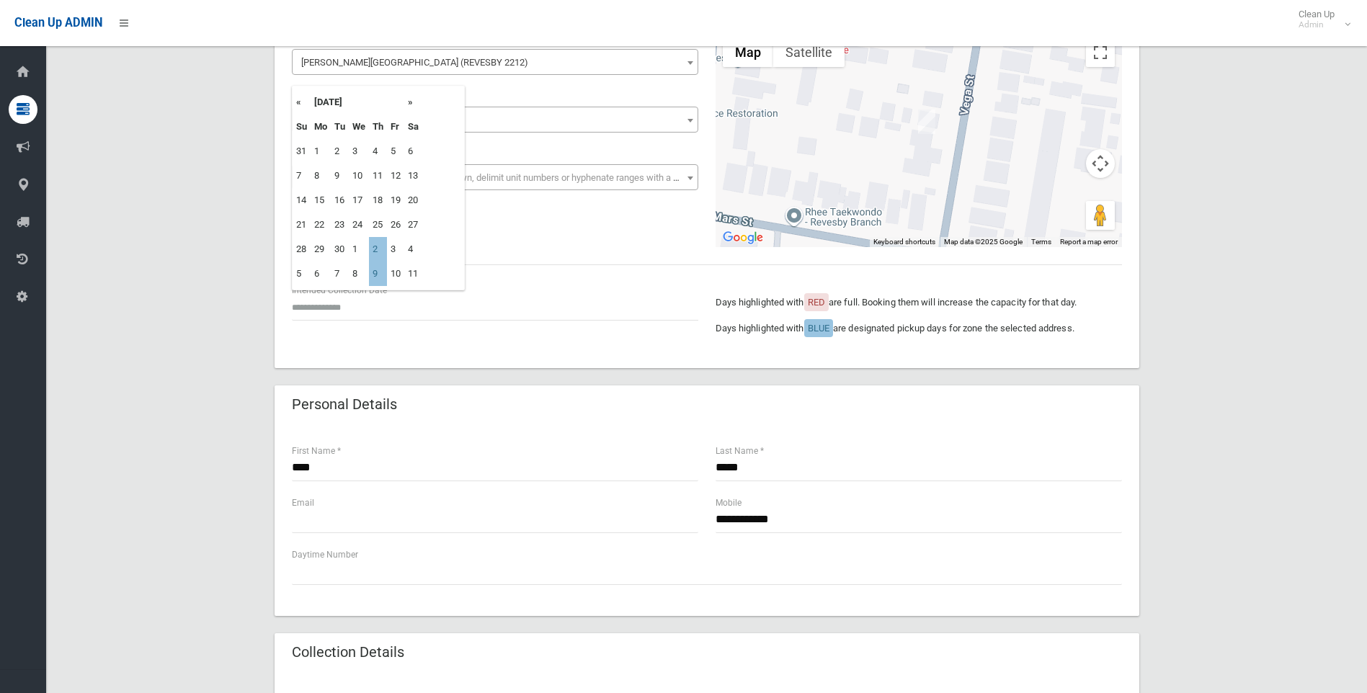
click at [411, 102] on th "»" at bounding box center [413, 102] width 18 height 24
click at [298, 102] on th "«" at bounding box center [302, 102] width 18 height 24
click at [383, 249] on td "2" at bounding box center [378, 249] width 18 height 24
type input "**********"
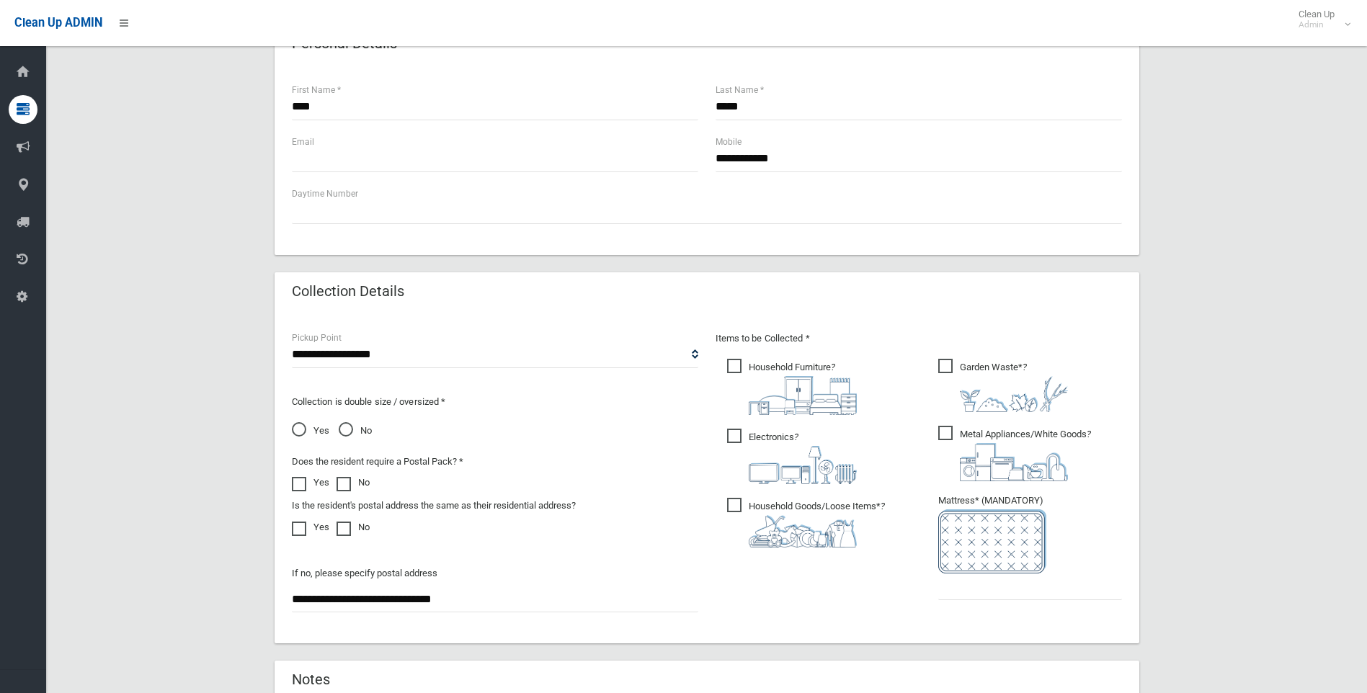
scroll to position [504, 0]
click at [741, 503] on span "Household Goods/Loose Items* ?" at bounding box center [806, 524] width 158 height 50
click at [735, 446] on span "Electronics ?" at bounding box center [792, 456] width 130 height 55
click at [739, 360] on span "Household Furniture ?" at bounding box center [792, 388] width 130 height 56
click at [954, 357] on label "Garden Waste* ?" at bounding box center [1003, 385] width 130 height 56
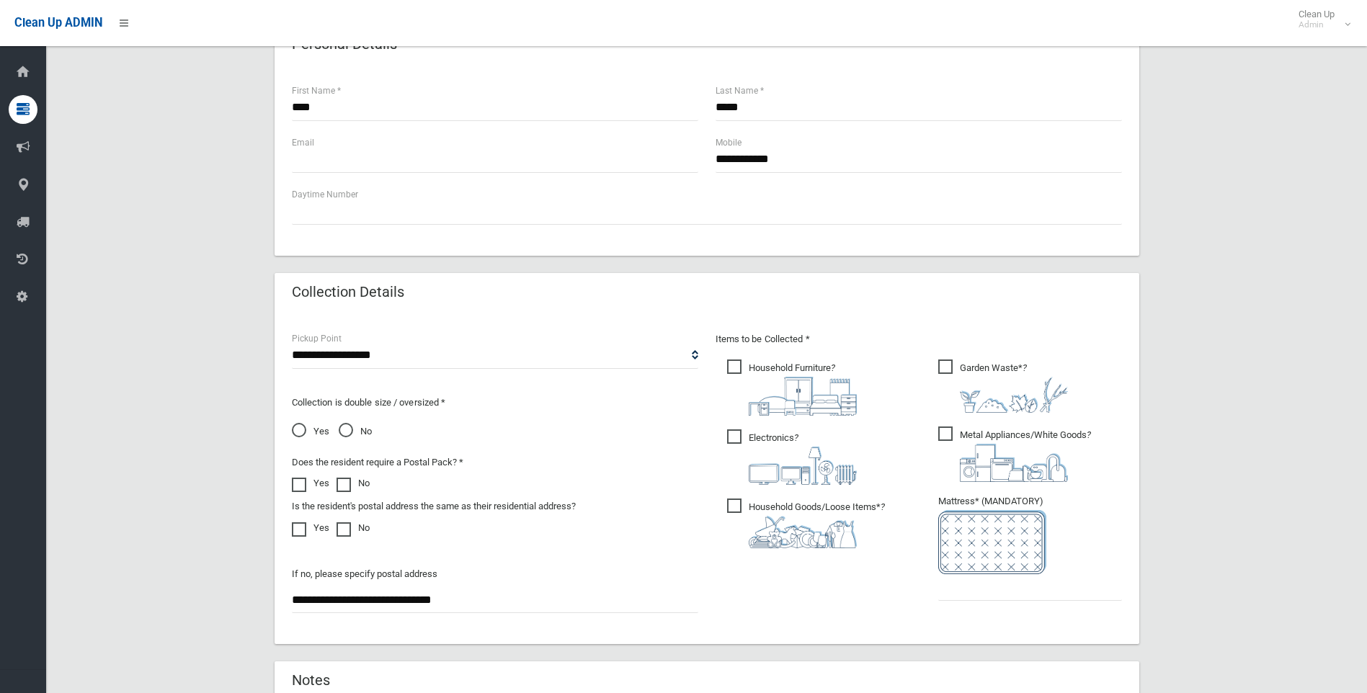
click at [940, 429] on span "Metal Appliances/White Goods ?" at bounding box center [1014, 454] width 153 height 55
click at [984, 588] on input "text" at bounding box center [1030, 587] width 184 height 27
type input "*"
click at [730, 507] on span "Household Goods/Loose Items* ?" at bounding box center [806, 524] width 158 height 50
drag, startPoint x: 741, startPoint y: 439, endPoint x: 741, endPoint y: 427, distance: 12.2
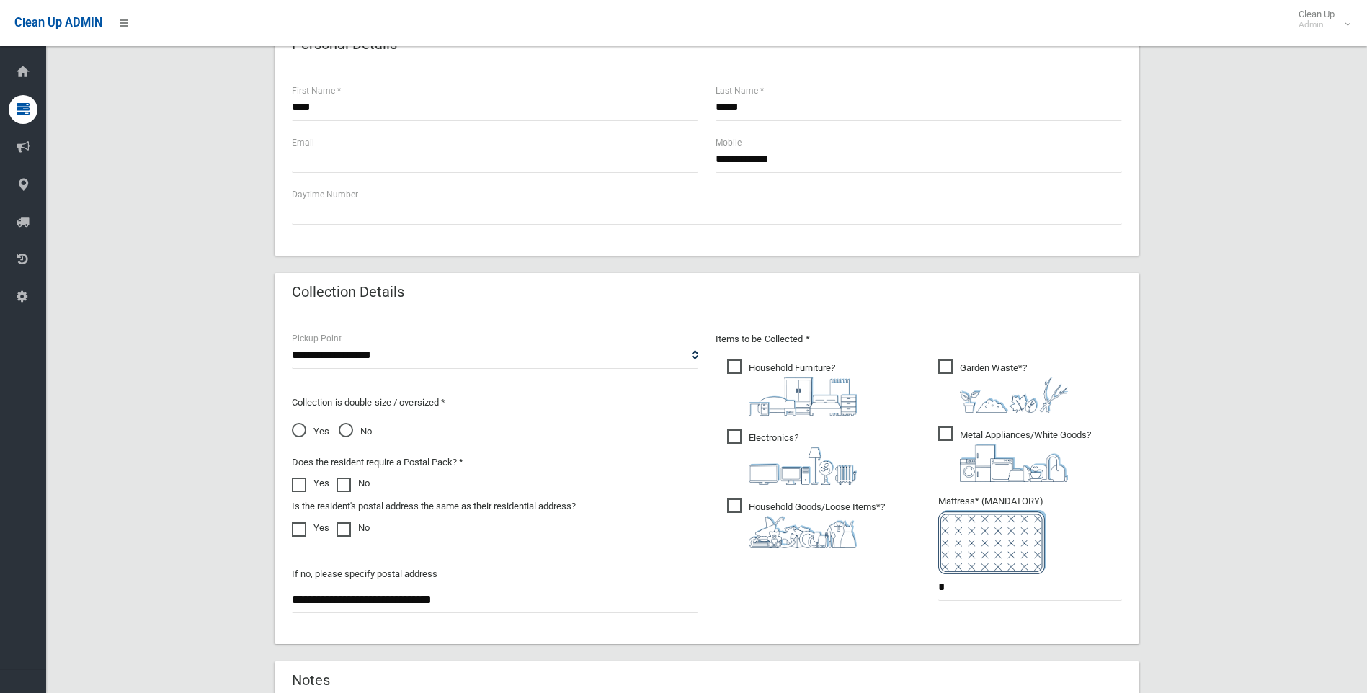
click at [741, 438] on span "Electronics ?" at bounding box center [792, 456] width 130 height 55
drag, startPoint x: 737, startPoint y: 357, endPoint x: 773, endPoint y: 367, distance: 37.6
click at [737, 357] on label "Household Furniture ?" at bounding box center [792, 386] width 130 height 59
drag, startPoint x: 945, startPoint y: 365, endPoint x: 948, endPoint y: 417, distance: 52.0
click at [945, 366] on span "Garden Waste* ?" at bounding box center [1003, 386] width 130 height 53
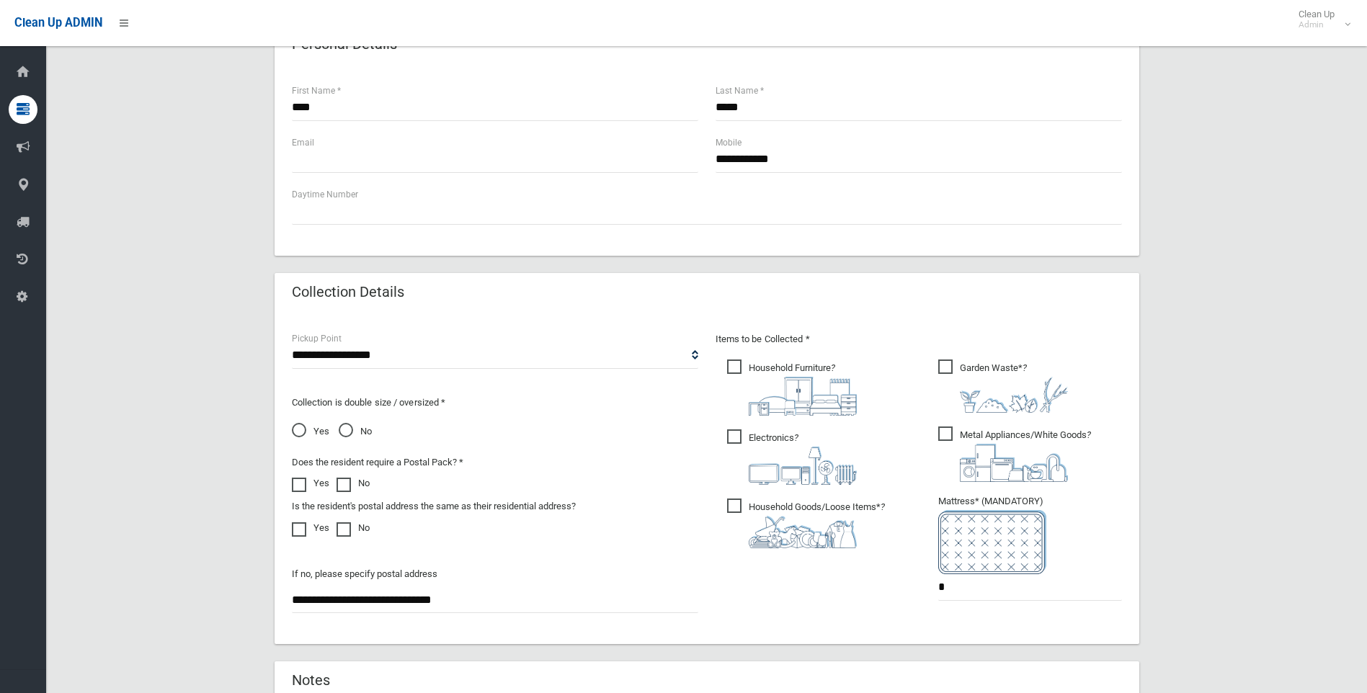
click at [947, 436] on span "Metal Appliances/White Goods ?" at bounding box center [1014, 454] width 153 height 55
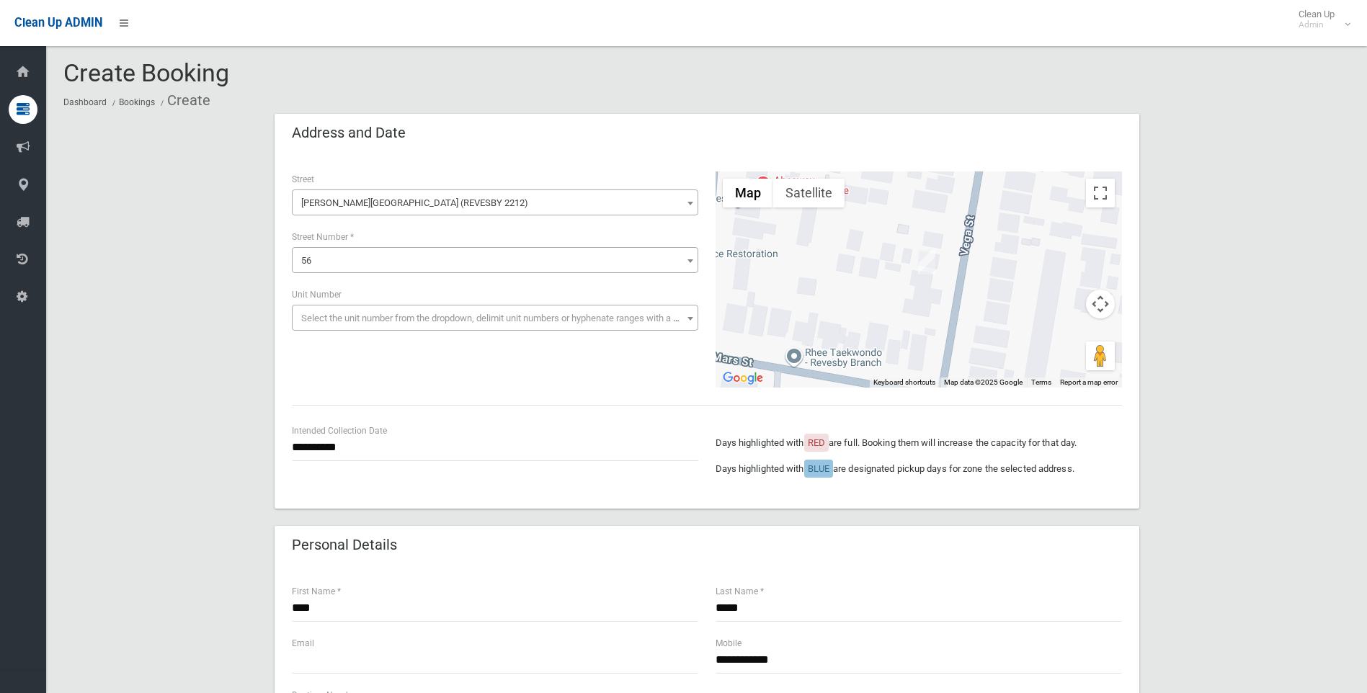
scroll to position [0, 0]
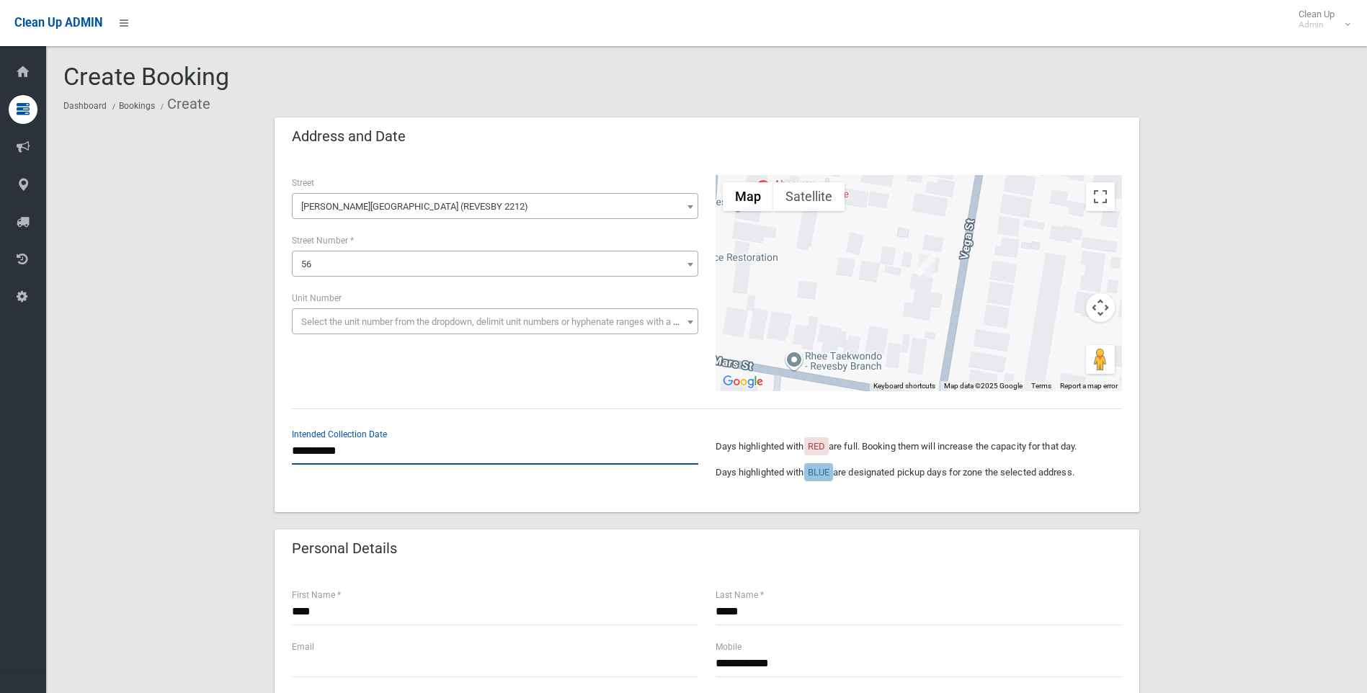
click at [442, 460] on input "**********" at bounding box center [495, 451] width 406 height 27
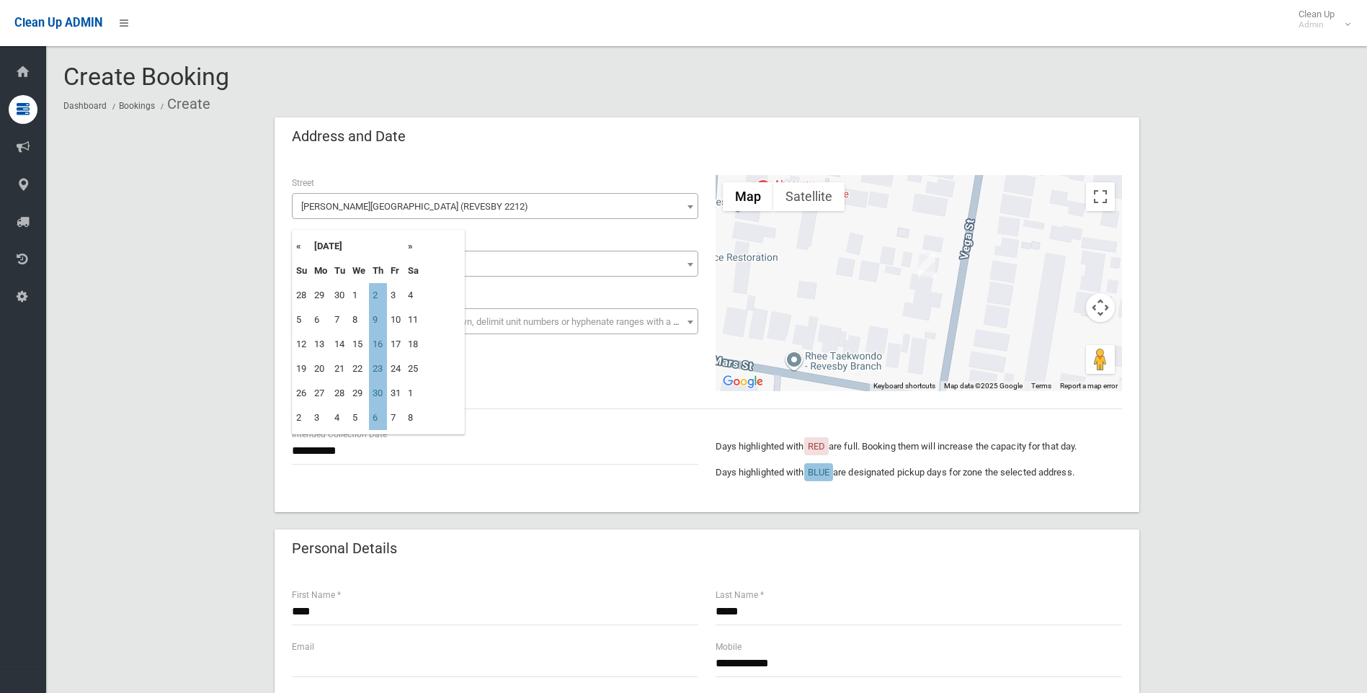
click at [944, 472] on p "Days highlighted with BLUE are designated pickup days for zone the selected add…" at bounding box center [918, 472] width 406 height 17
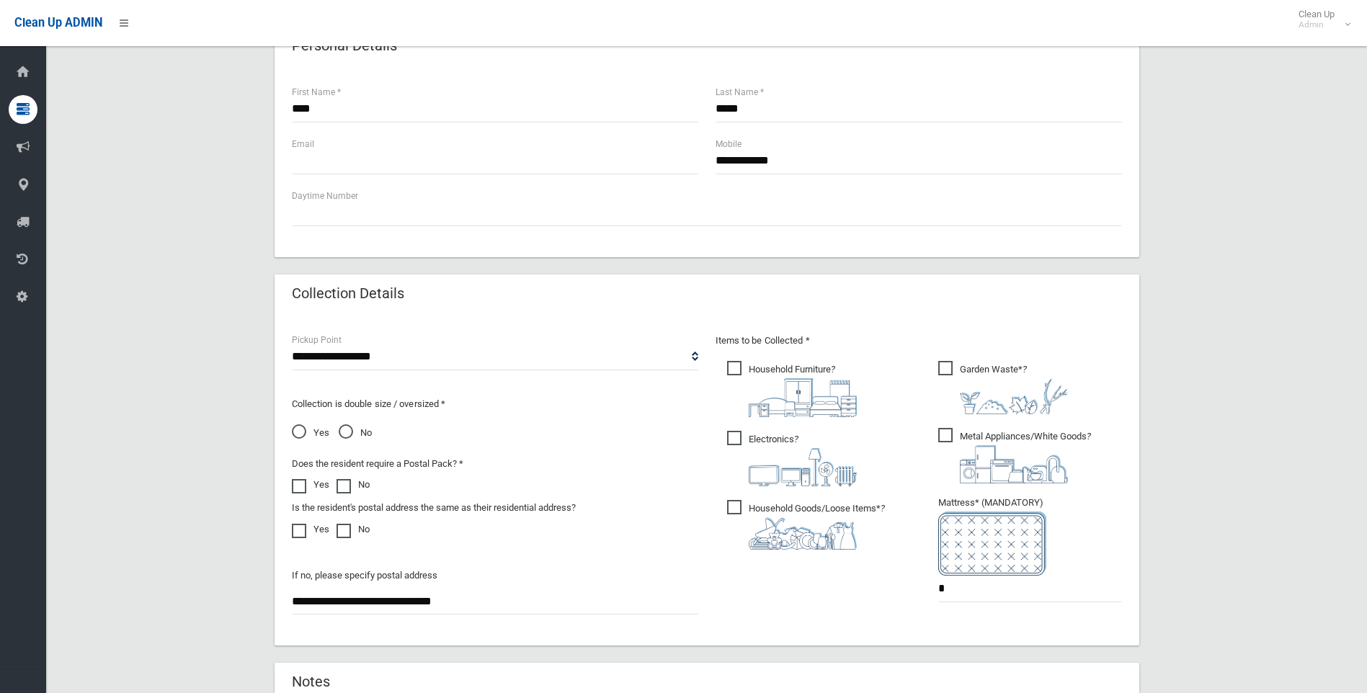
scroll to position [504, 0]
click at [734, 504] on span "Household Goods/Loose Items* ?" at bounding box center [806, 524] width 158 height 50
click at [737, 436] on span "Electronics ?" at bounding box center [792, 456] width 130 height 55
click at [731, 363] on span "Household Furniture ?" at bounding box center [792, 388] width 130 height 56
click at [948, 431] on span "Metal Appliances/White Goods ?" at bounding box center [1014, 454] width 153 height 55
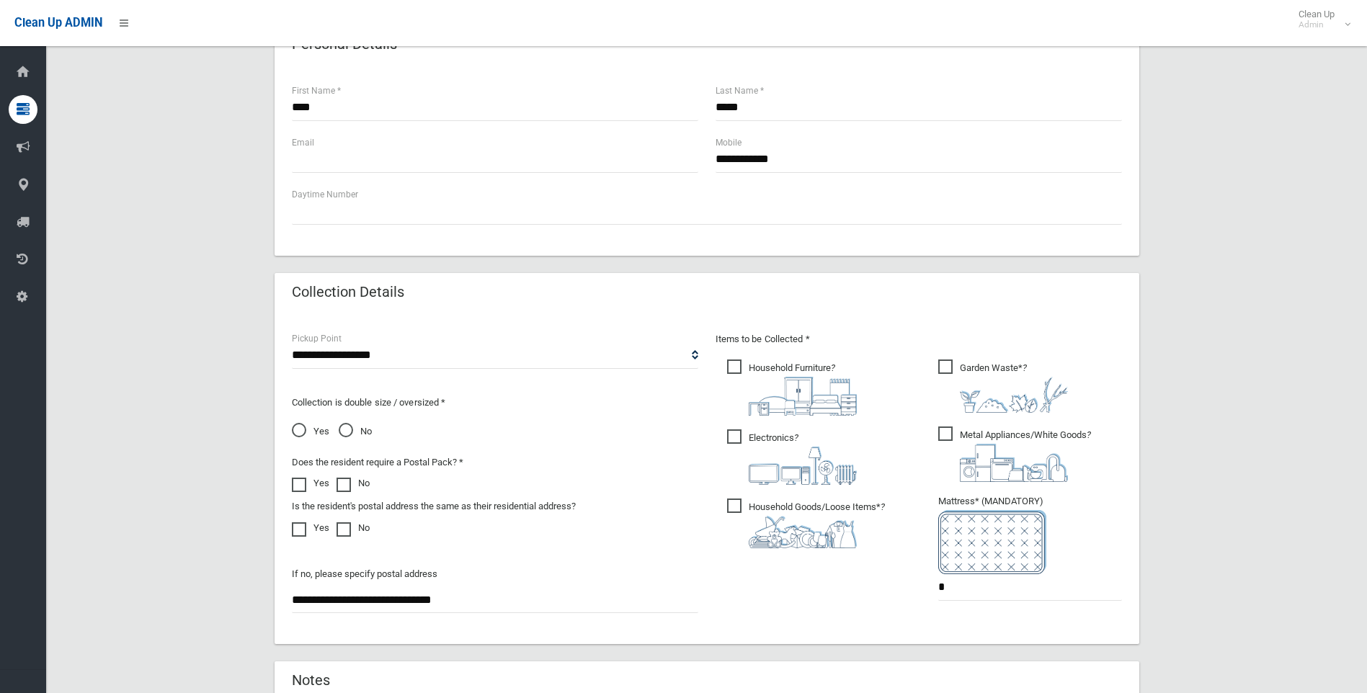
click at [947, 362] on span "Garden Waste* ?" at bounding box center [1003, 386] width 130 height 53
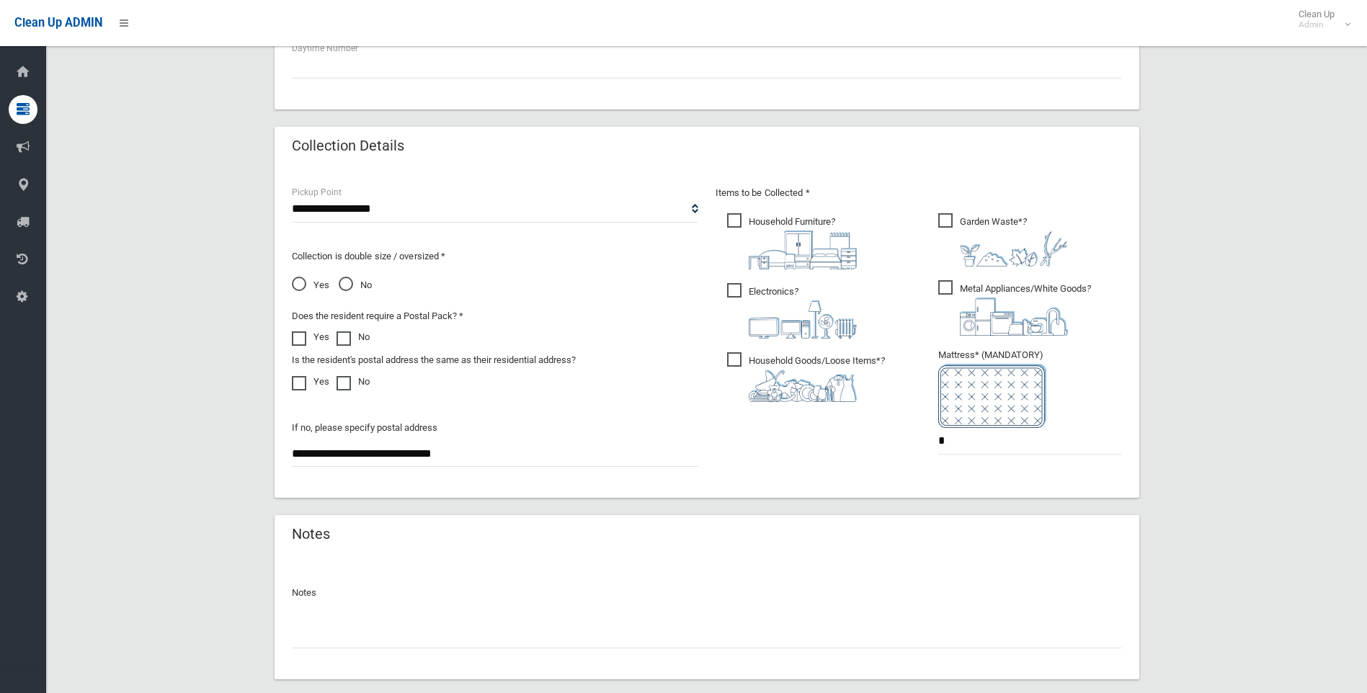
scroll to position [733, 0]
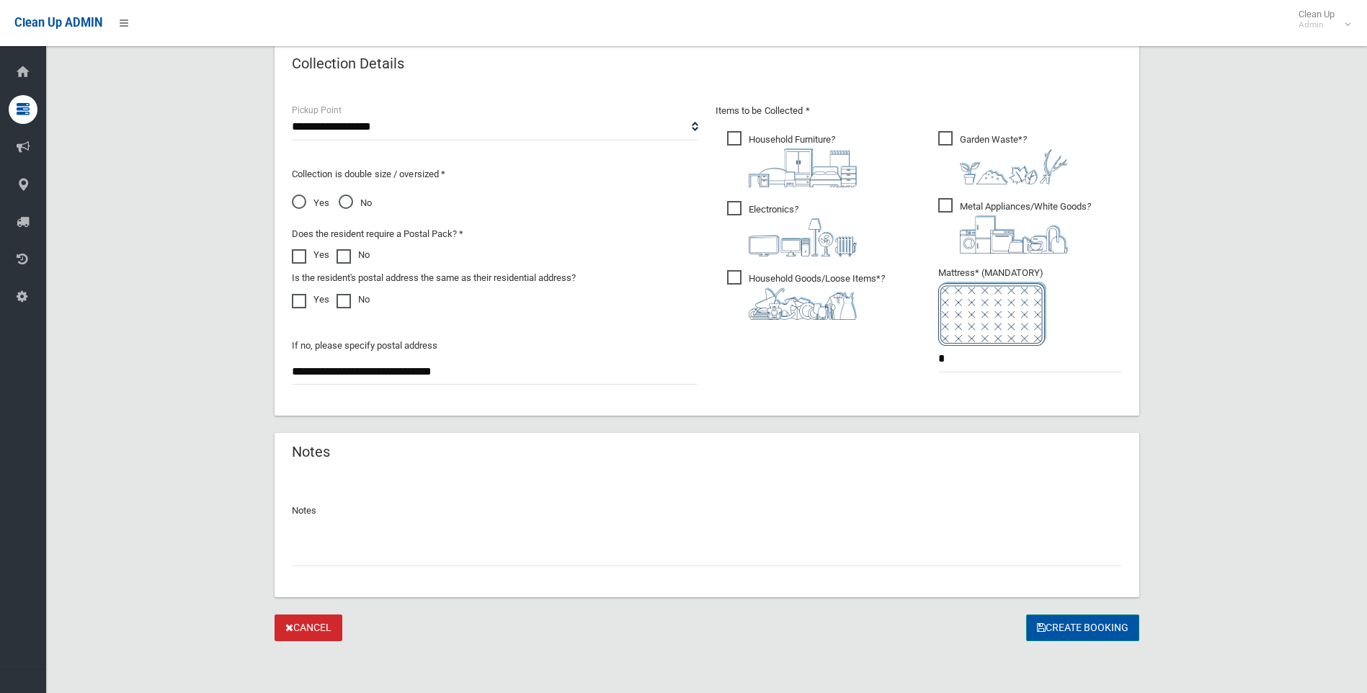
click at [1058, 625] on button "Create Booking" at bounding box center [1082, 628] width 113 height 27
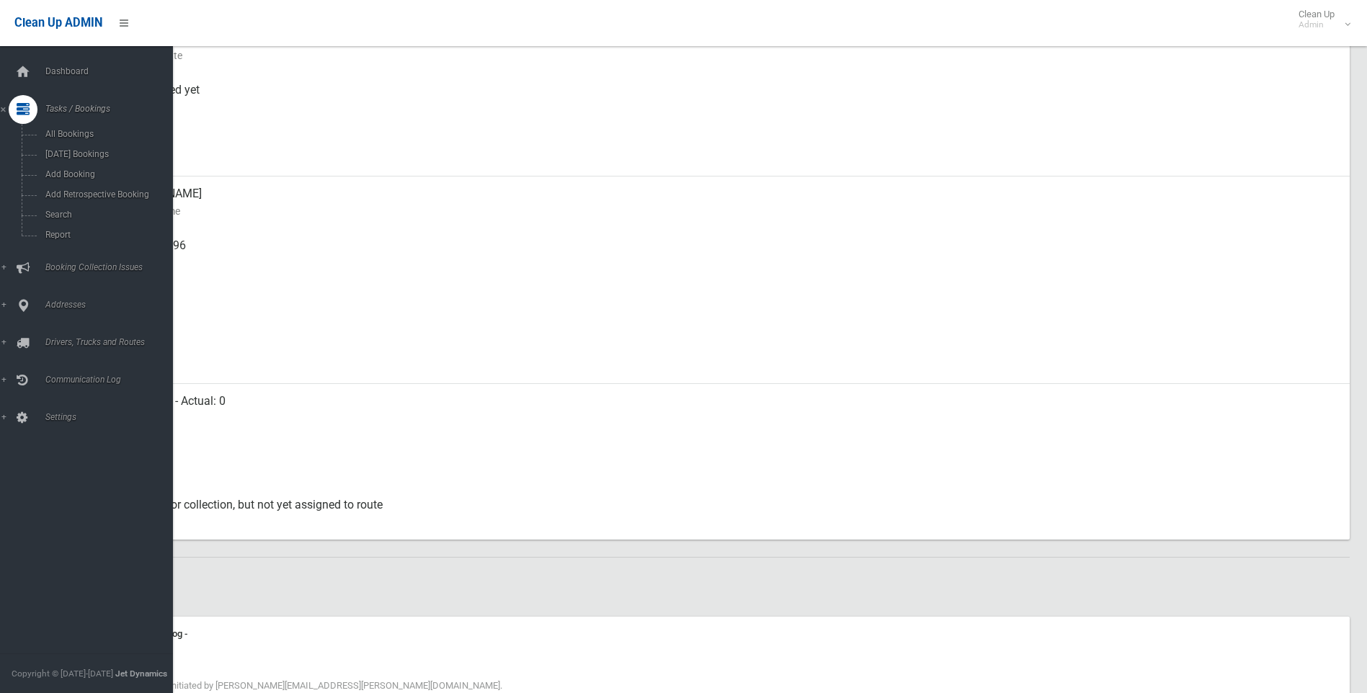
scroll to position [295, 0]
